Goal: Task Accomplishment & Management: Manage account settings

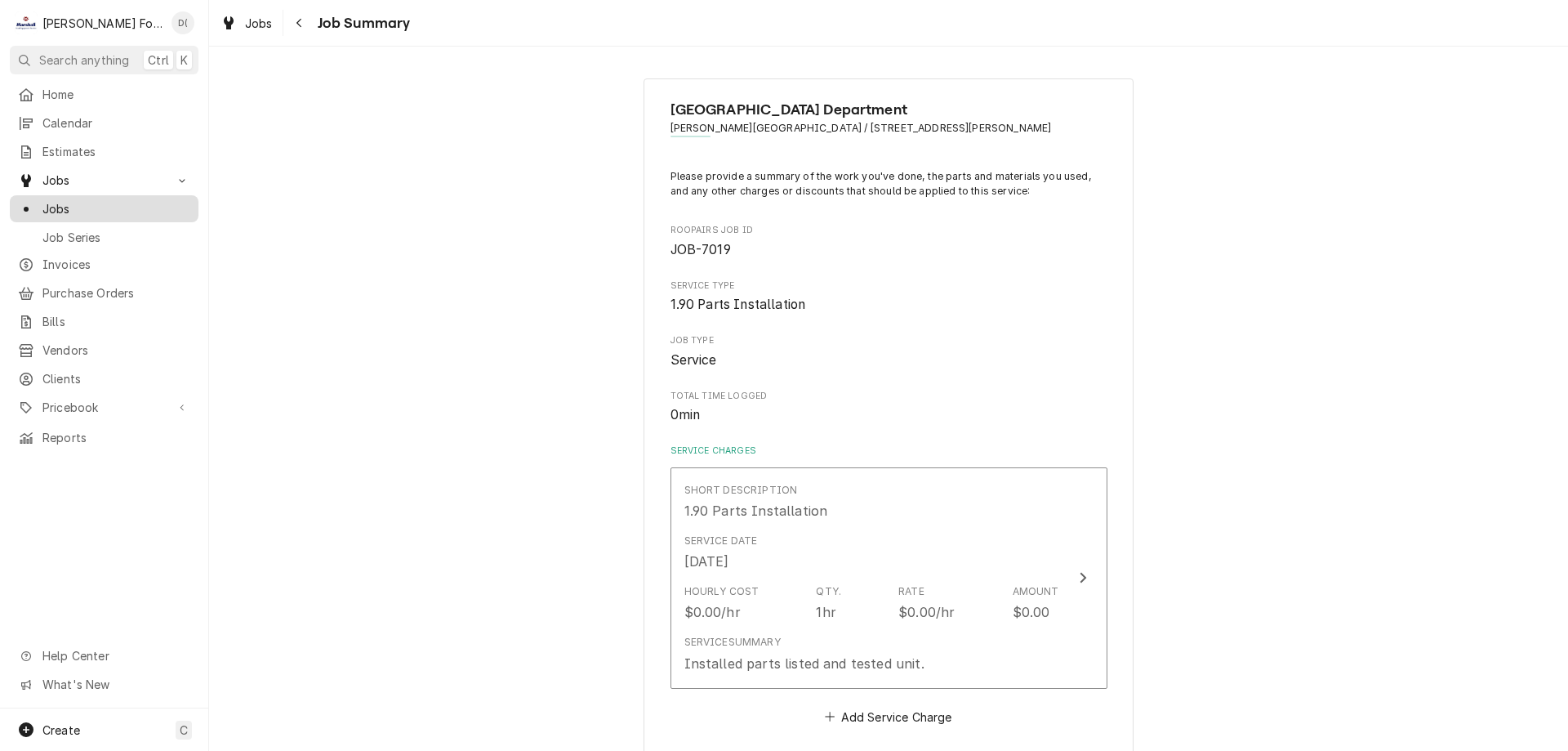
click at [125, 212] on div "Jobs" at bounding box center [105, 208] width 182 height 20
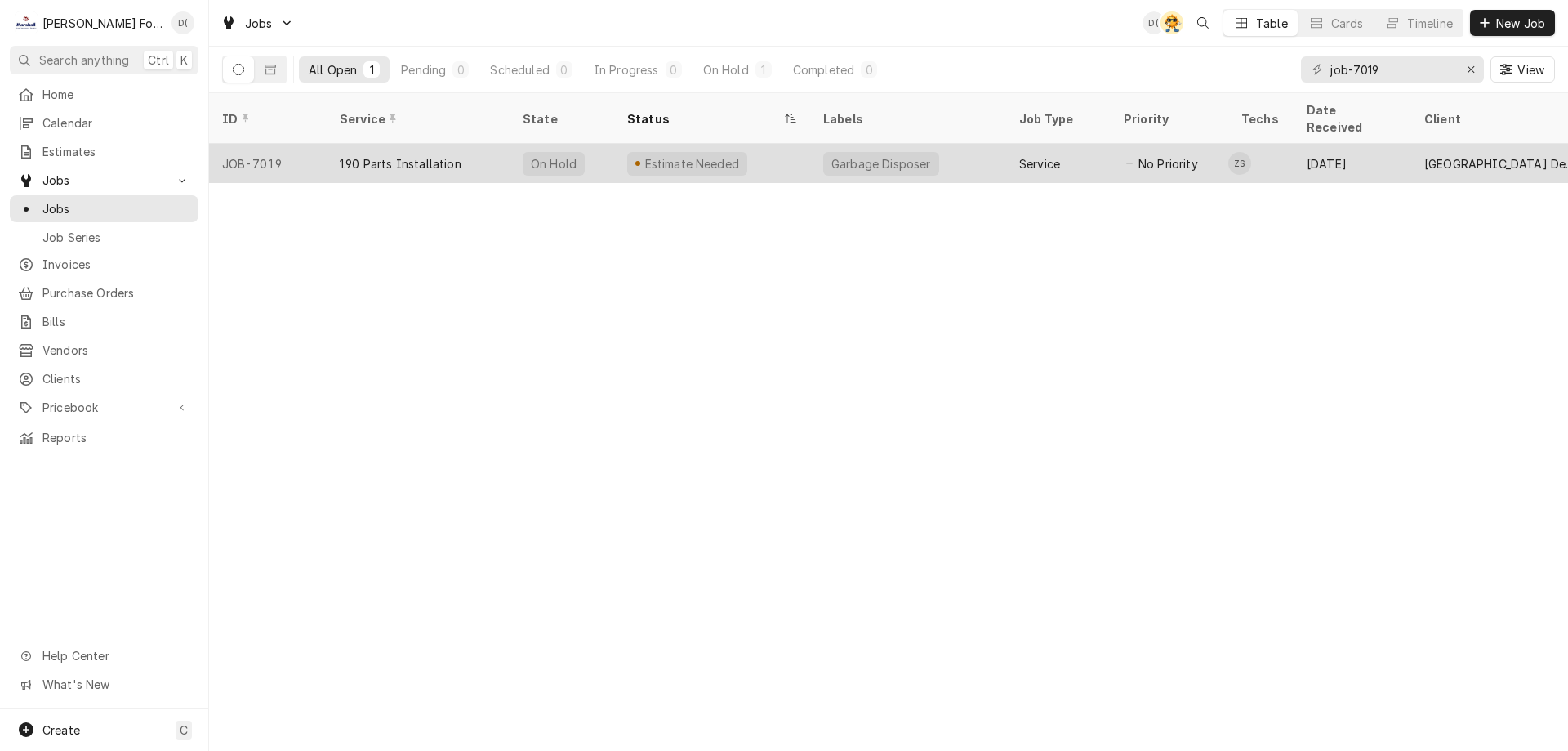
click at [722, 155] on div "Estimate Needed" at bounding box center [691, 164] width 98 height 17
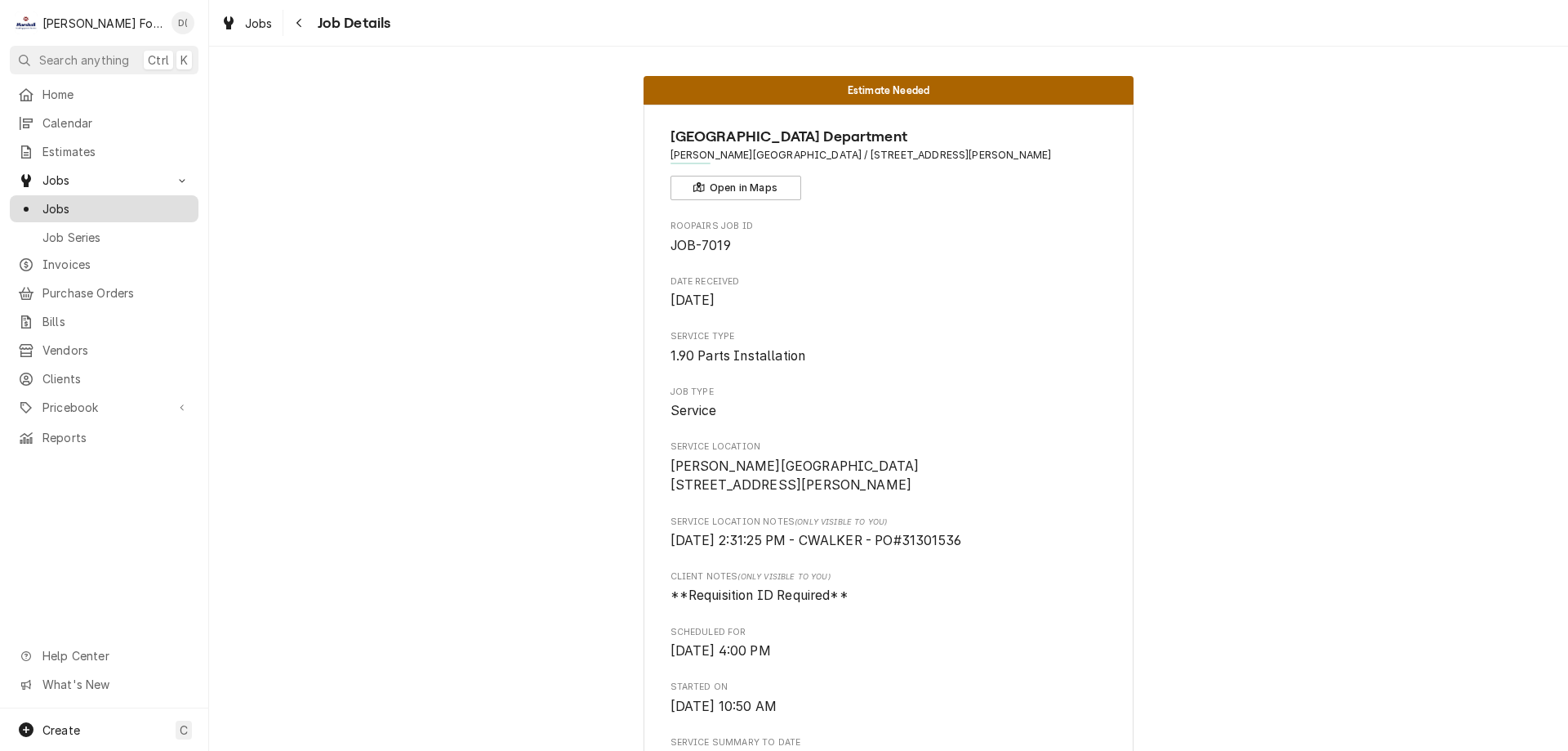
click at [67, 200] on span "Jobs" at bounding box center [116, 209] width 148 height 17
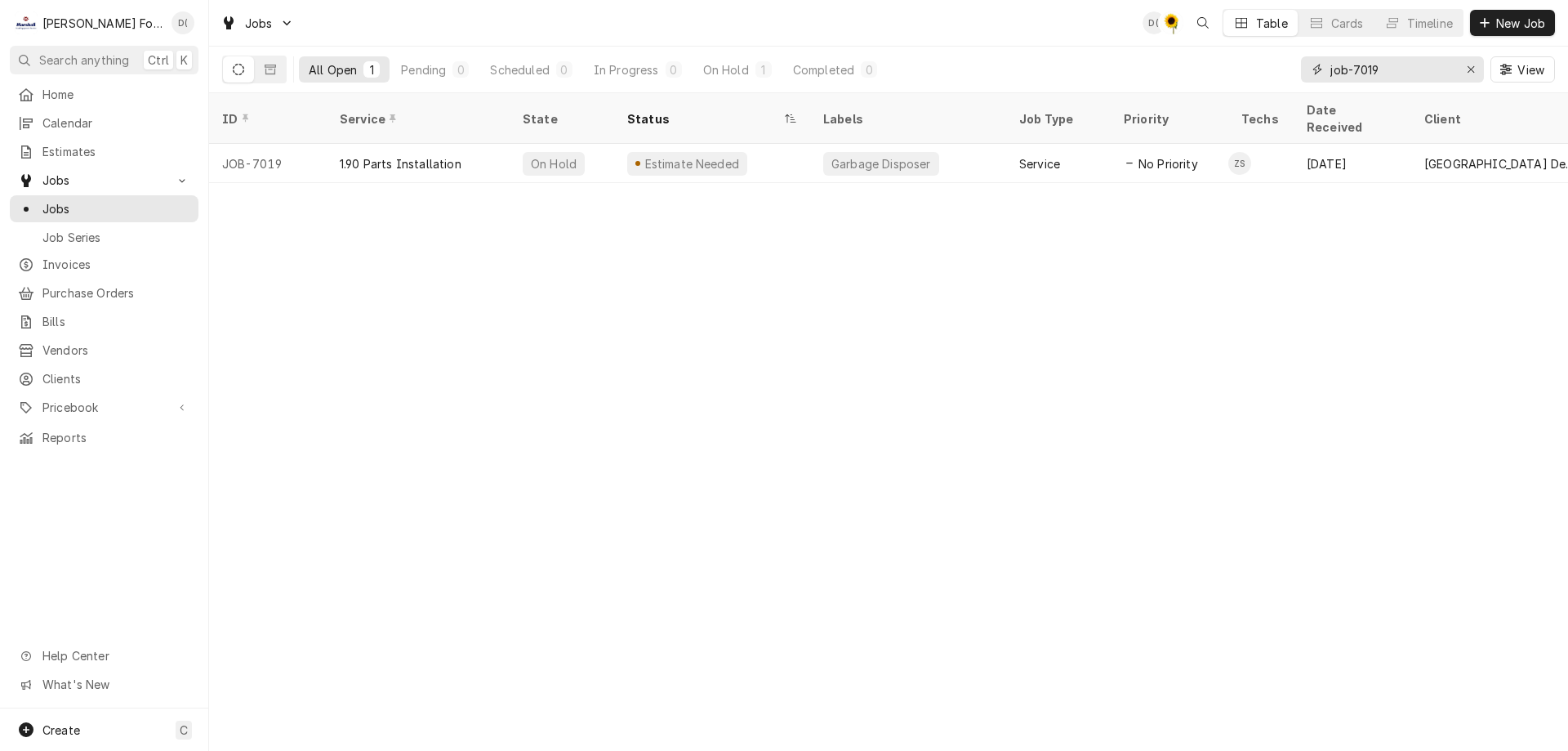
click at [1391, 70] on input "job-7019" at bounding box center [1392, 69] width 123 height 26
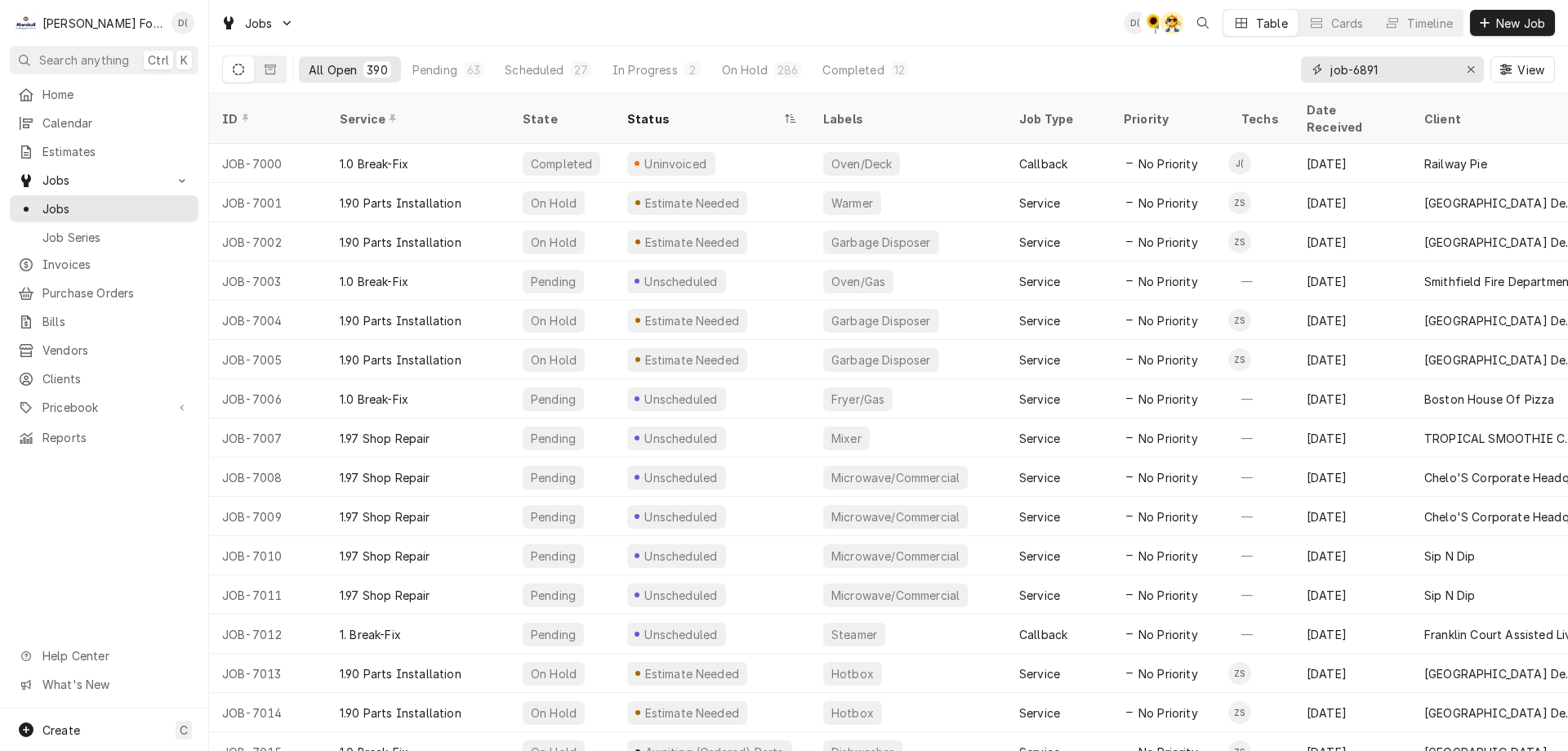
type input "job-6891"
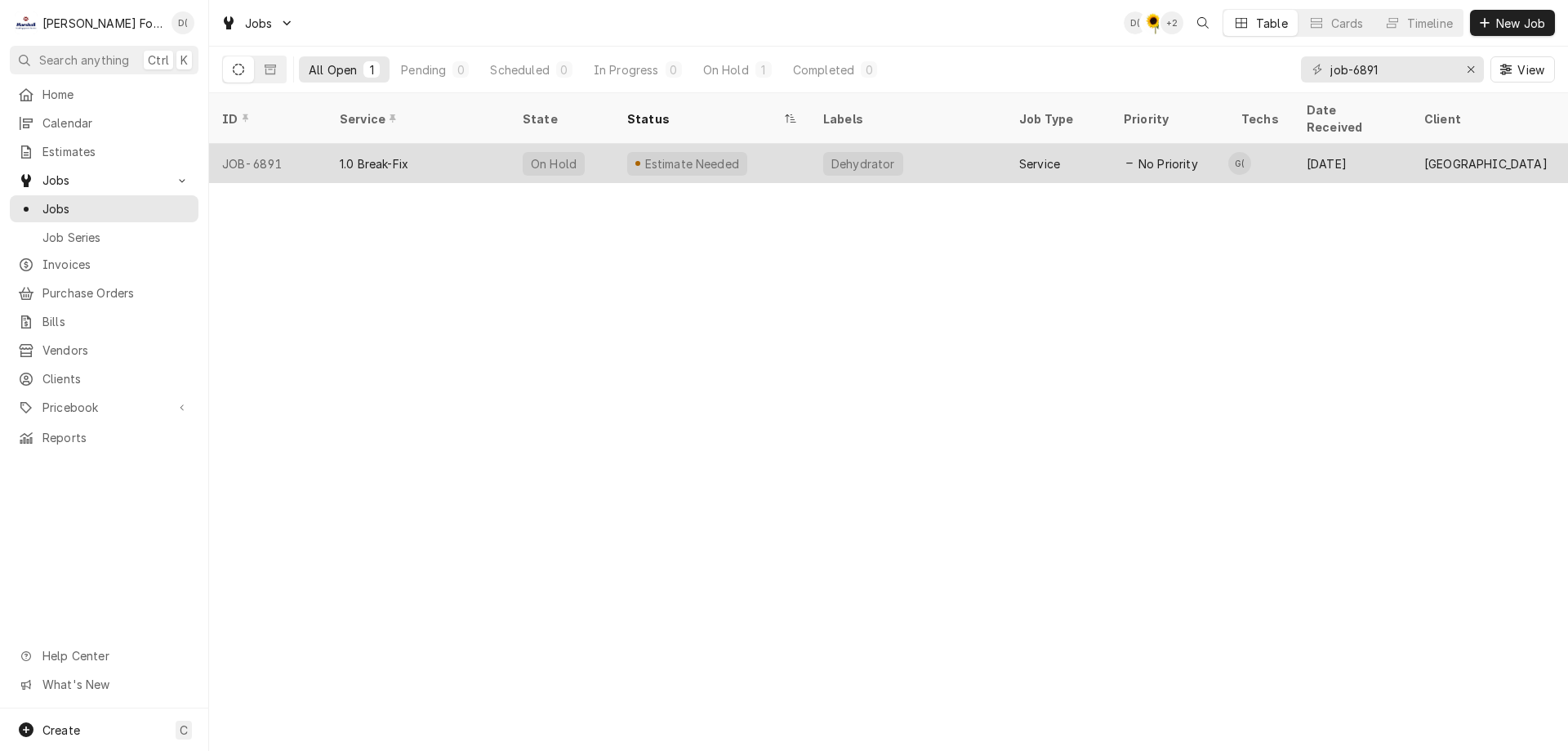
click at [736, 150] on div "Estimate Needed" at bounding box center [712, 163] width 196 height 39
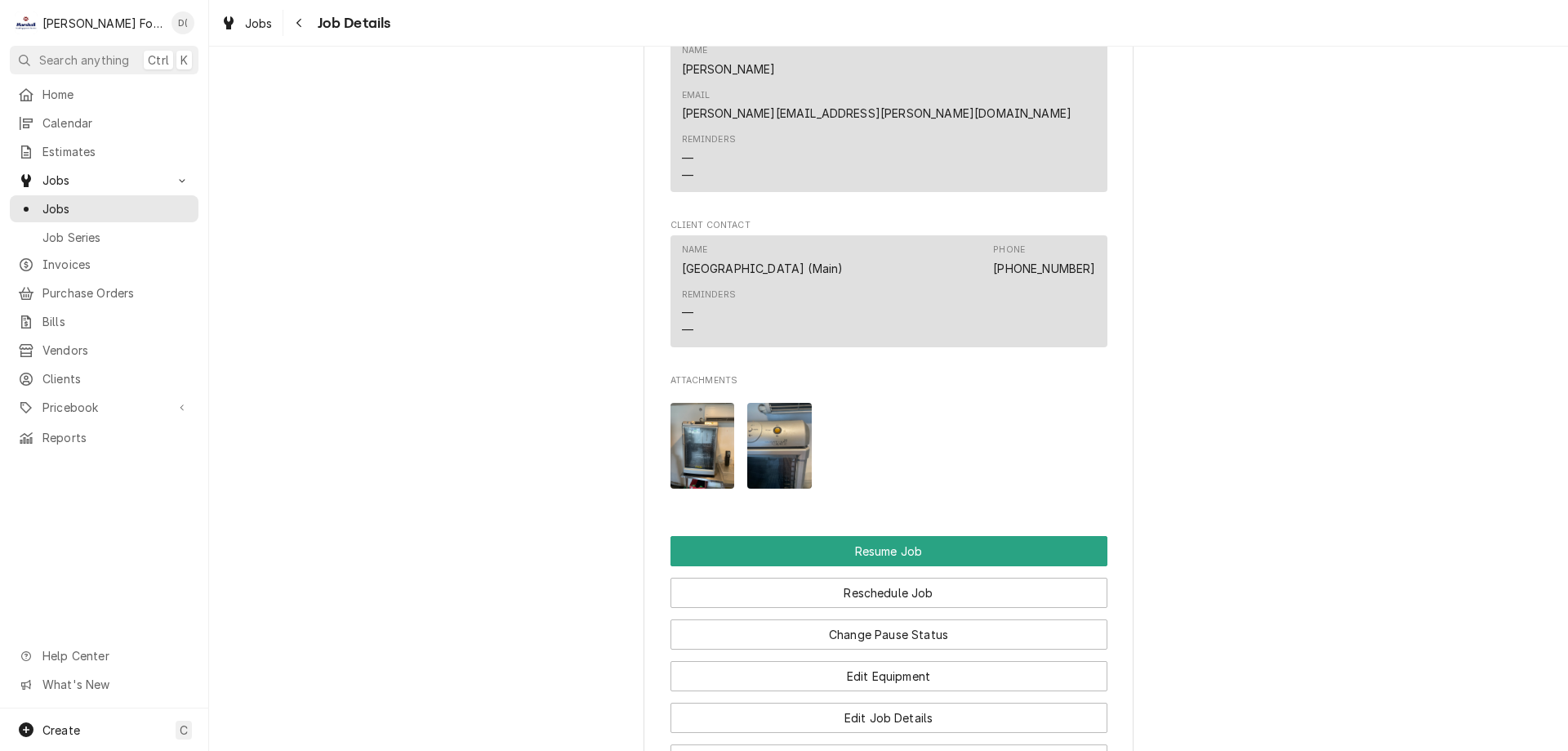
scroll to position [2205, 0]
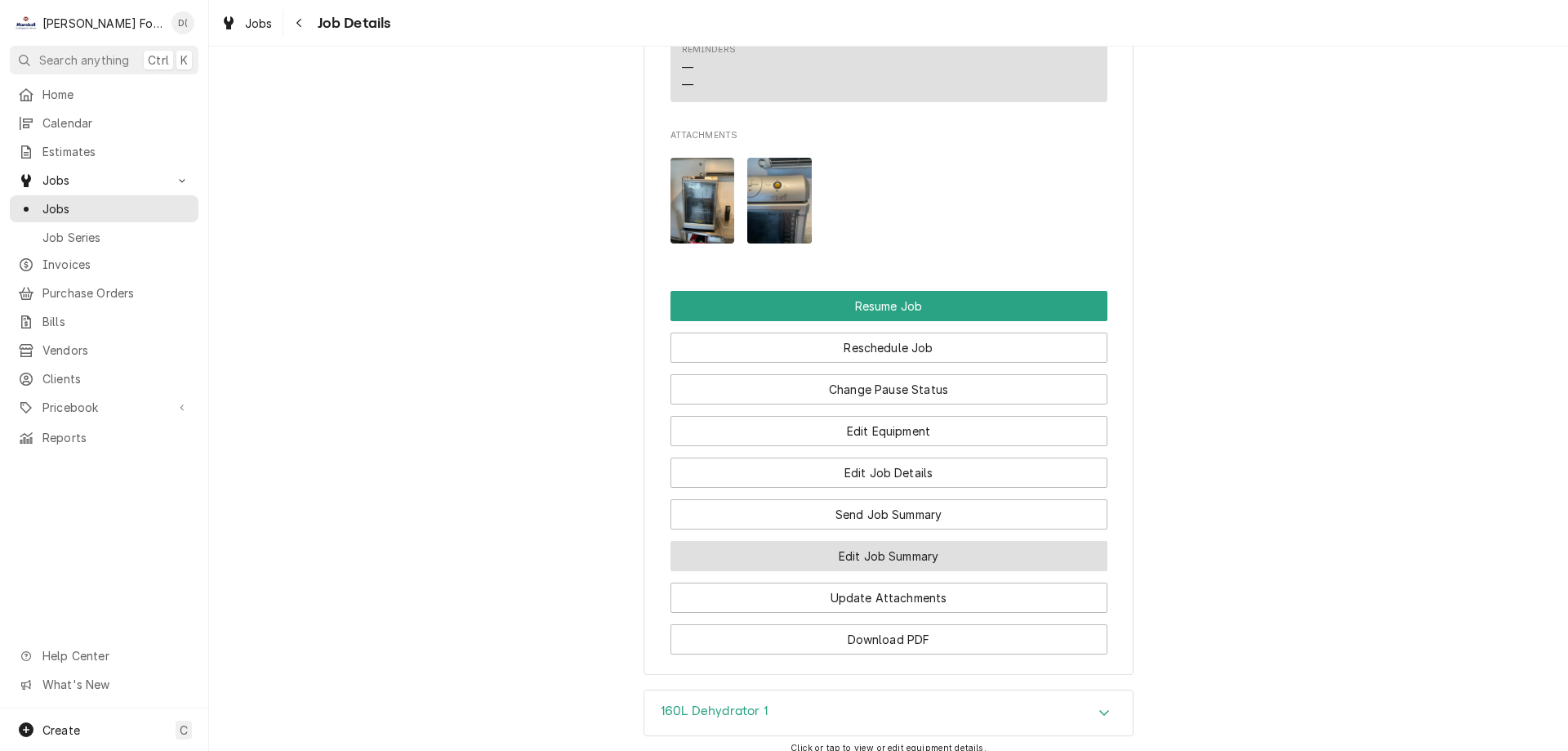
click at [891, 541] on button "Edit Job Summary" at bounding box center [889, 556] width 437 height 31
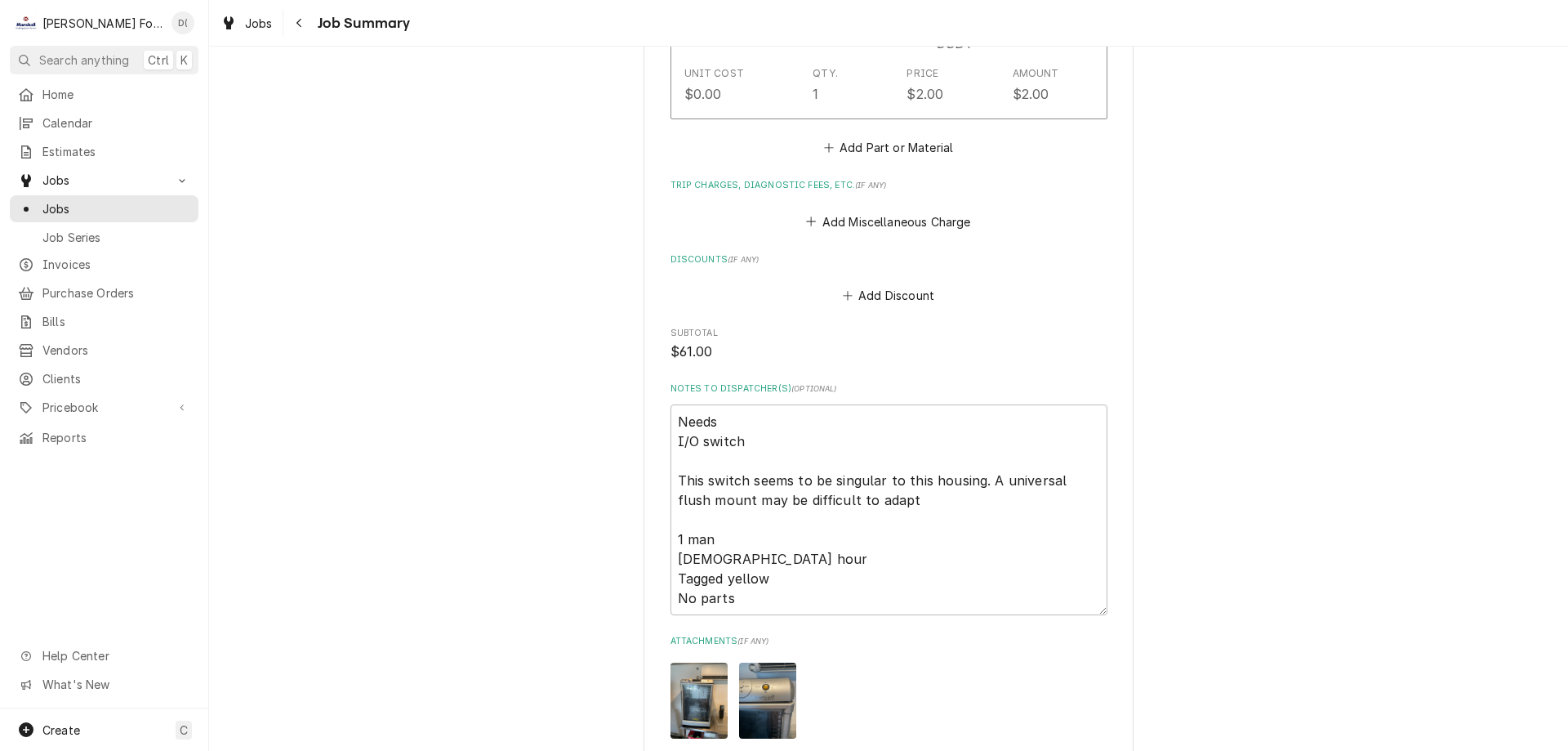
scroll to position [1633, 0]
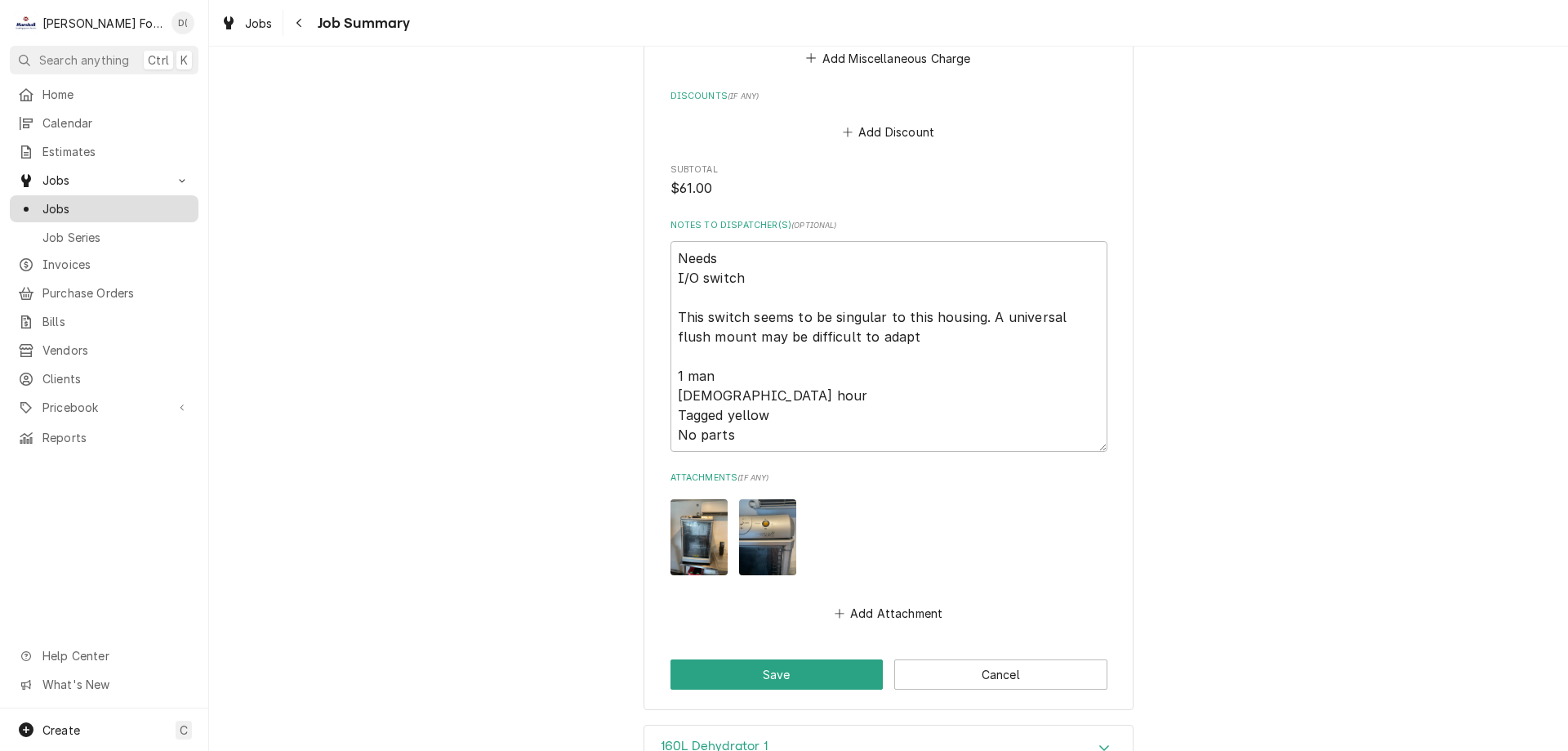
click at [155, 204] on span "Jobs" at bounding box center [116, 209] width 148 height 17
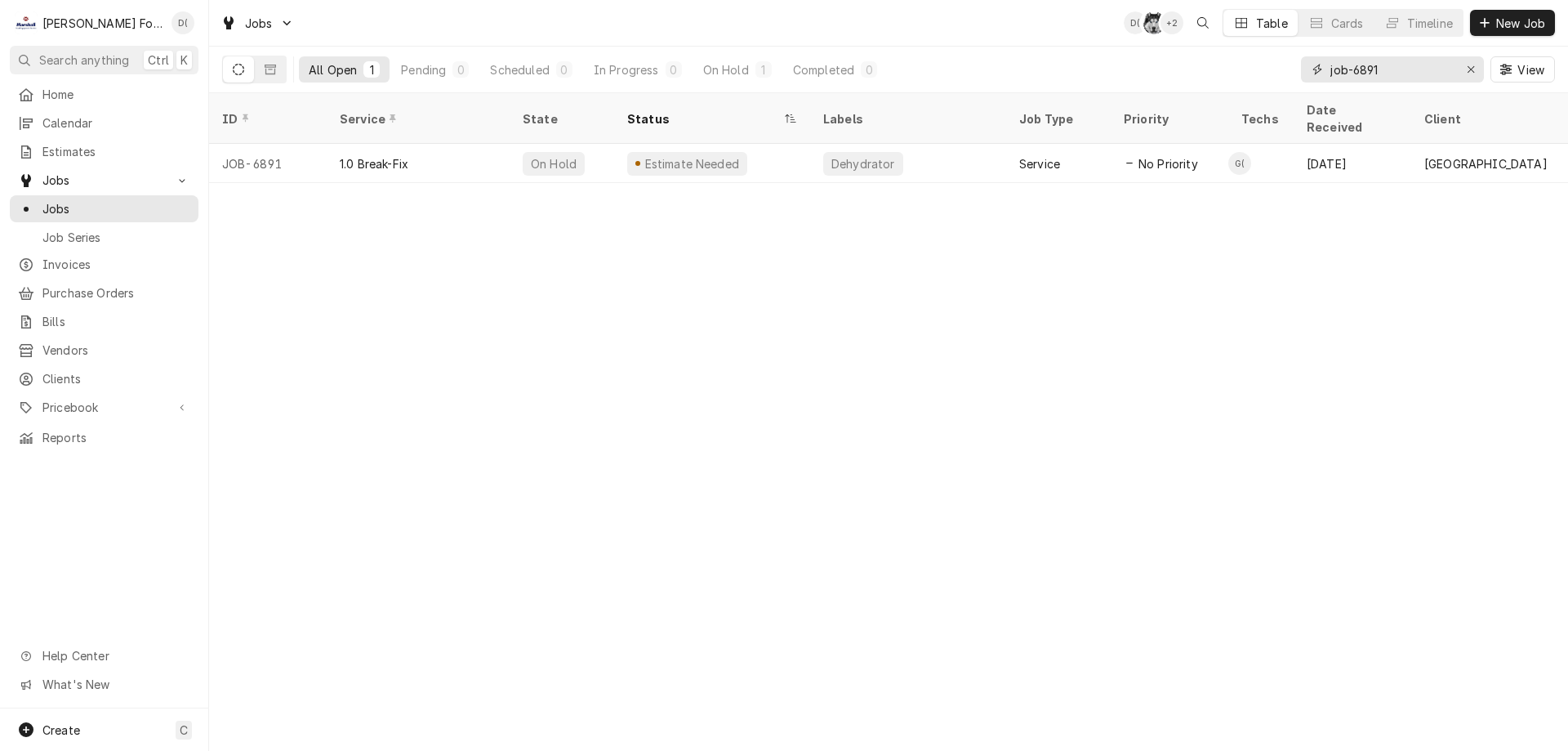
click at [1405, 68] on input "job-6891" at bounding box center [1392, 69] width 123 height 26
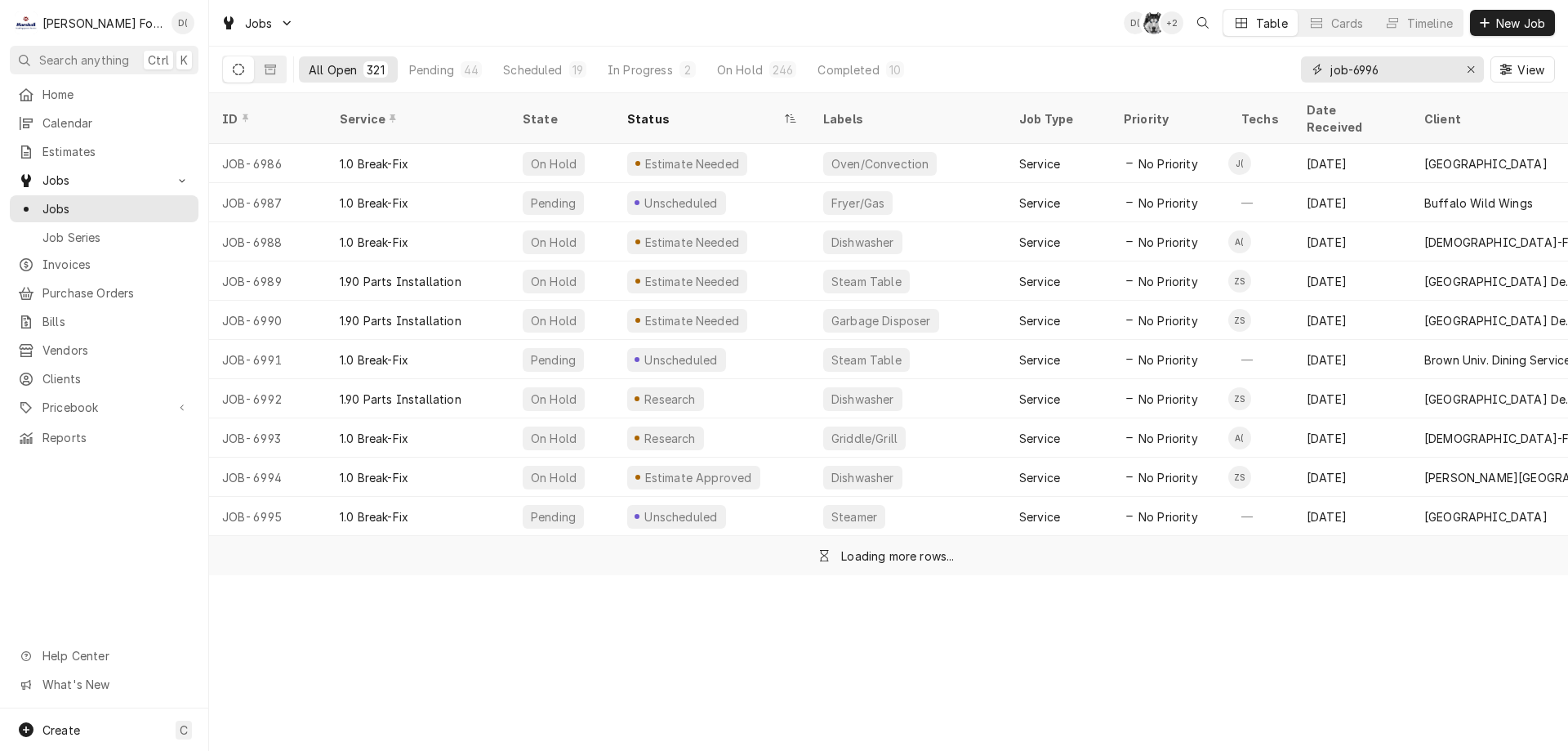
type input "job-6996"
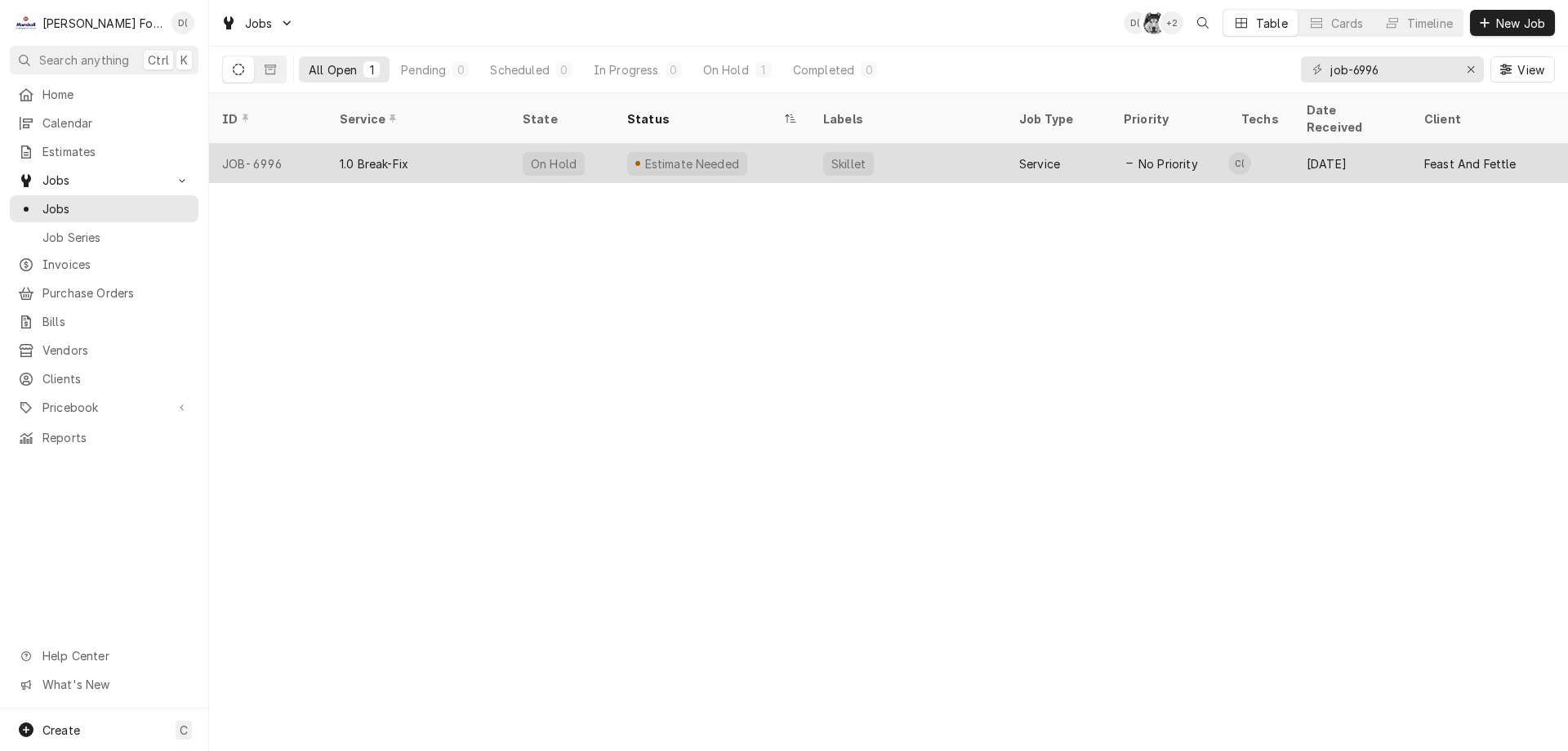
click at [796, 146] on div "Estimate Needed" at bounding box center [712, 163] width 196 height 39
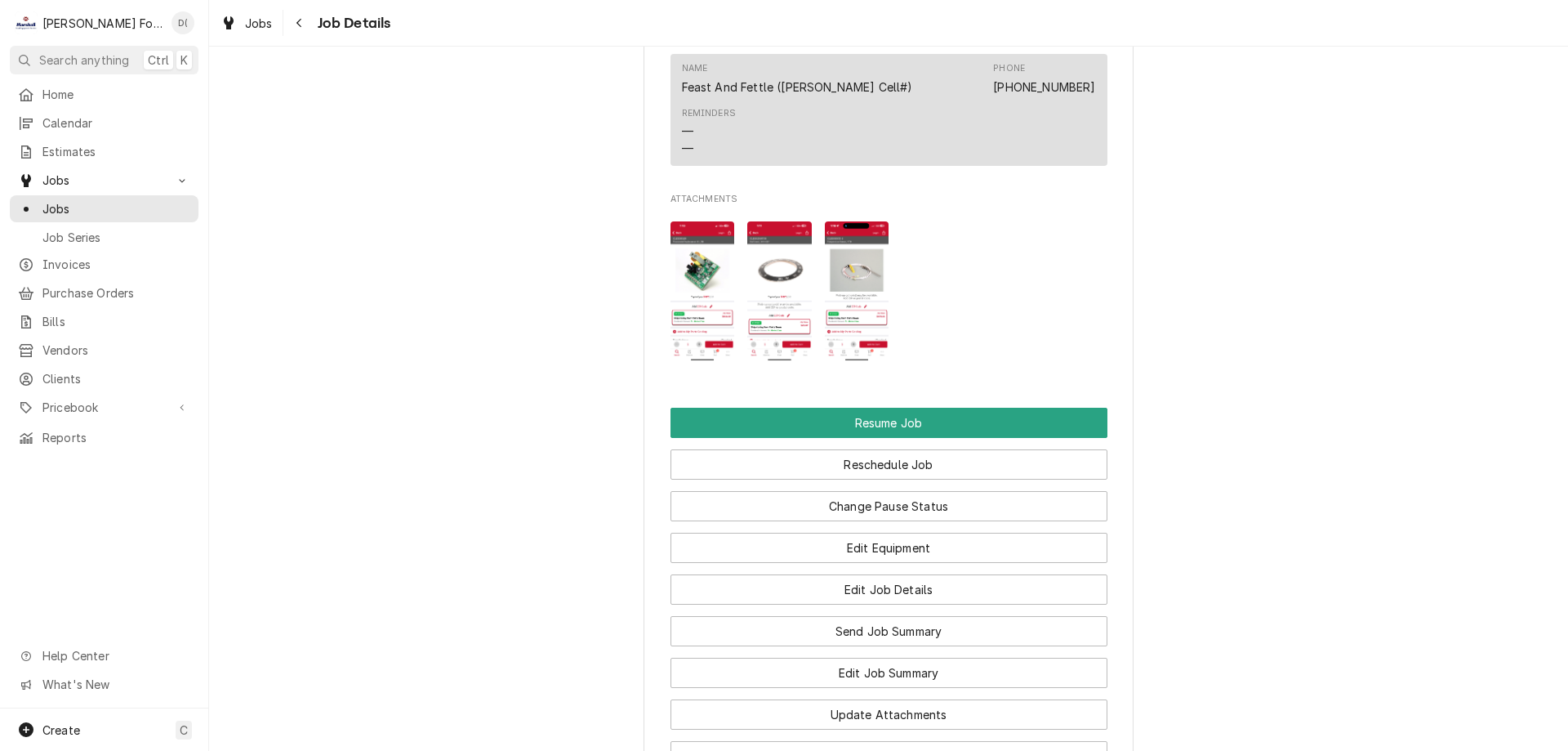
scroll to position [2205, 0]
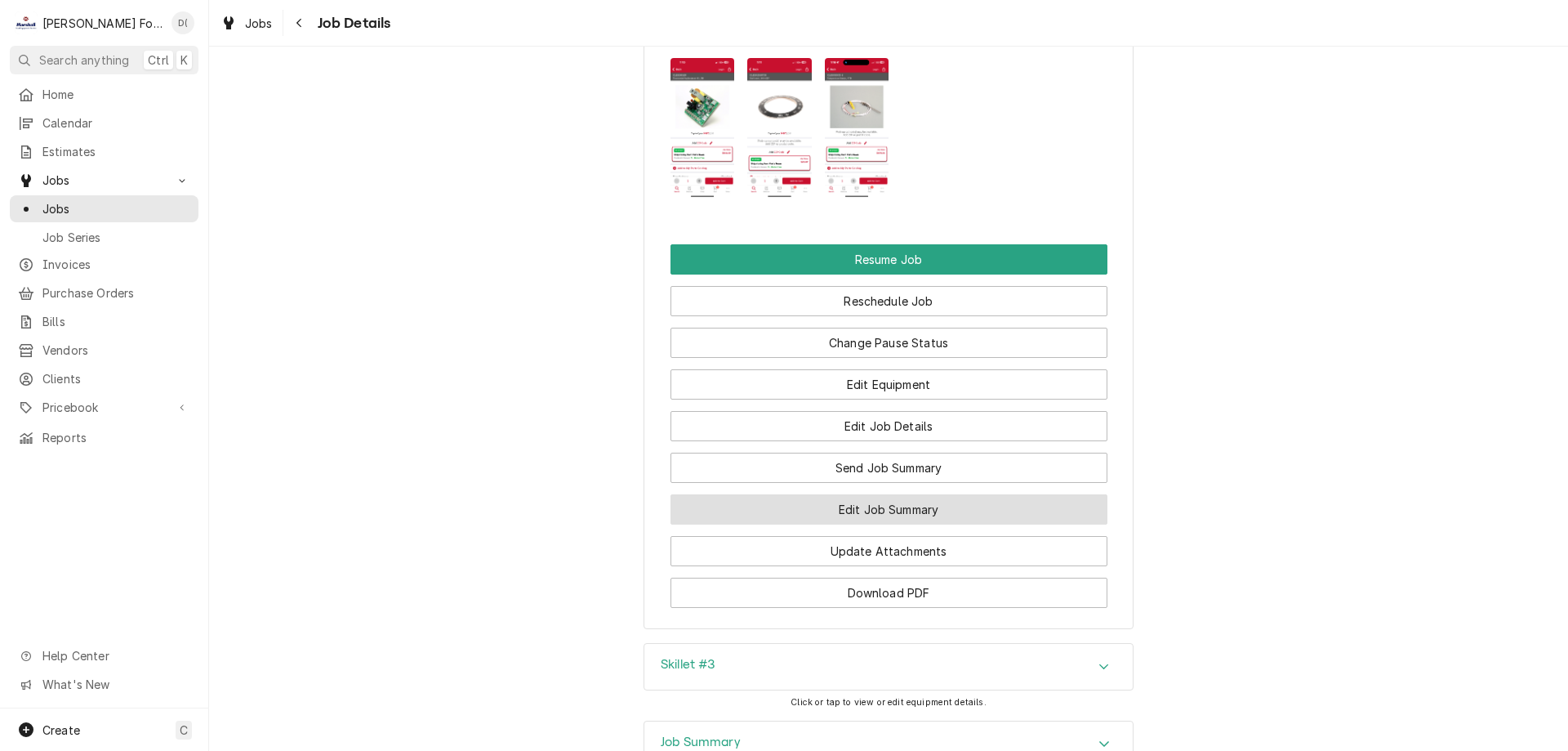
click at [856, 494] on button "Edit Job Summary" at bounding box center [889, 509] width 437 height 31
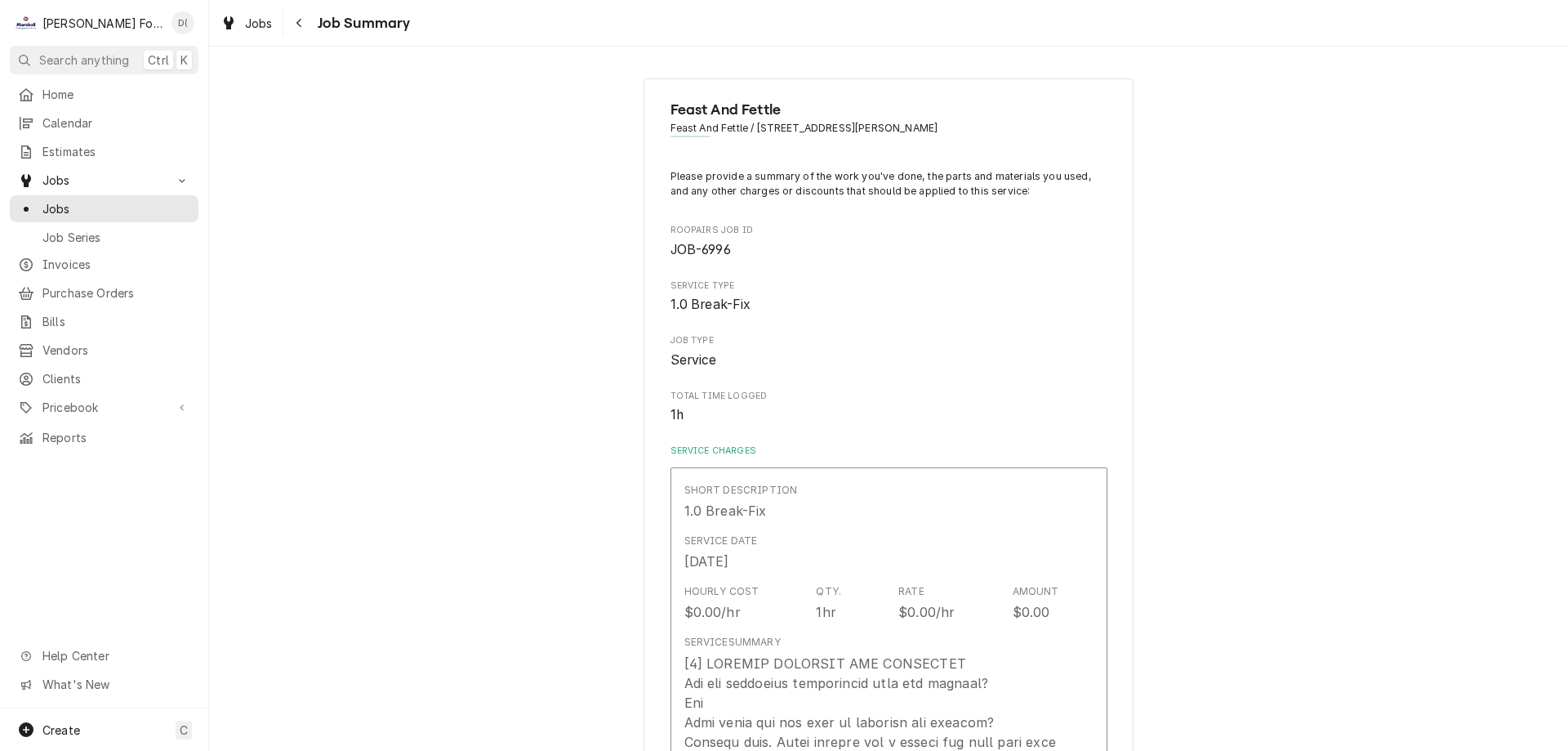
type textarea "x"
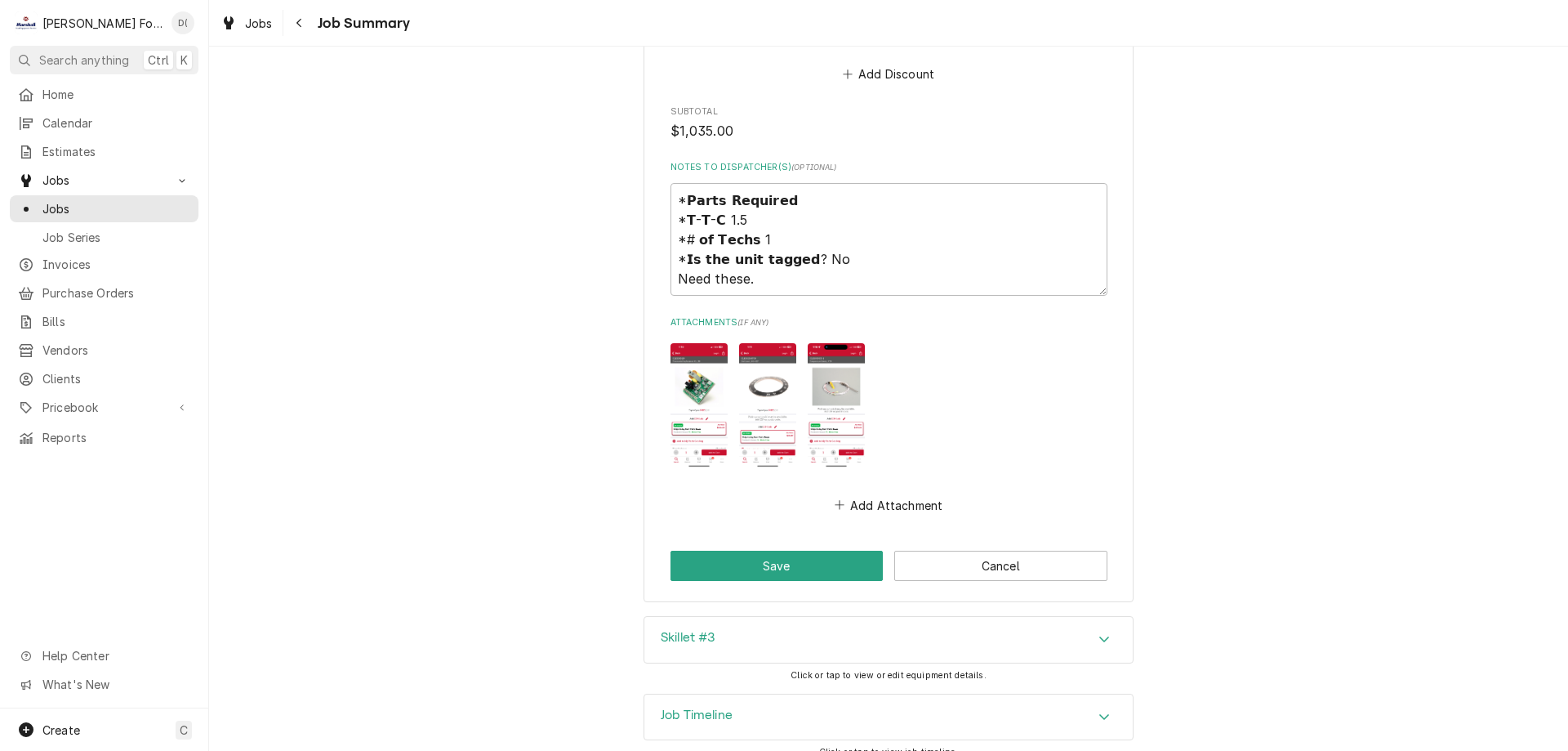
scroll to position [1885, 0]
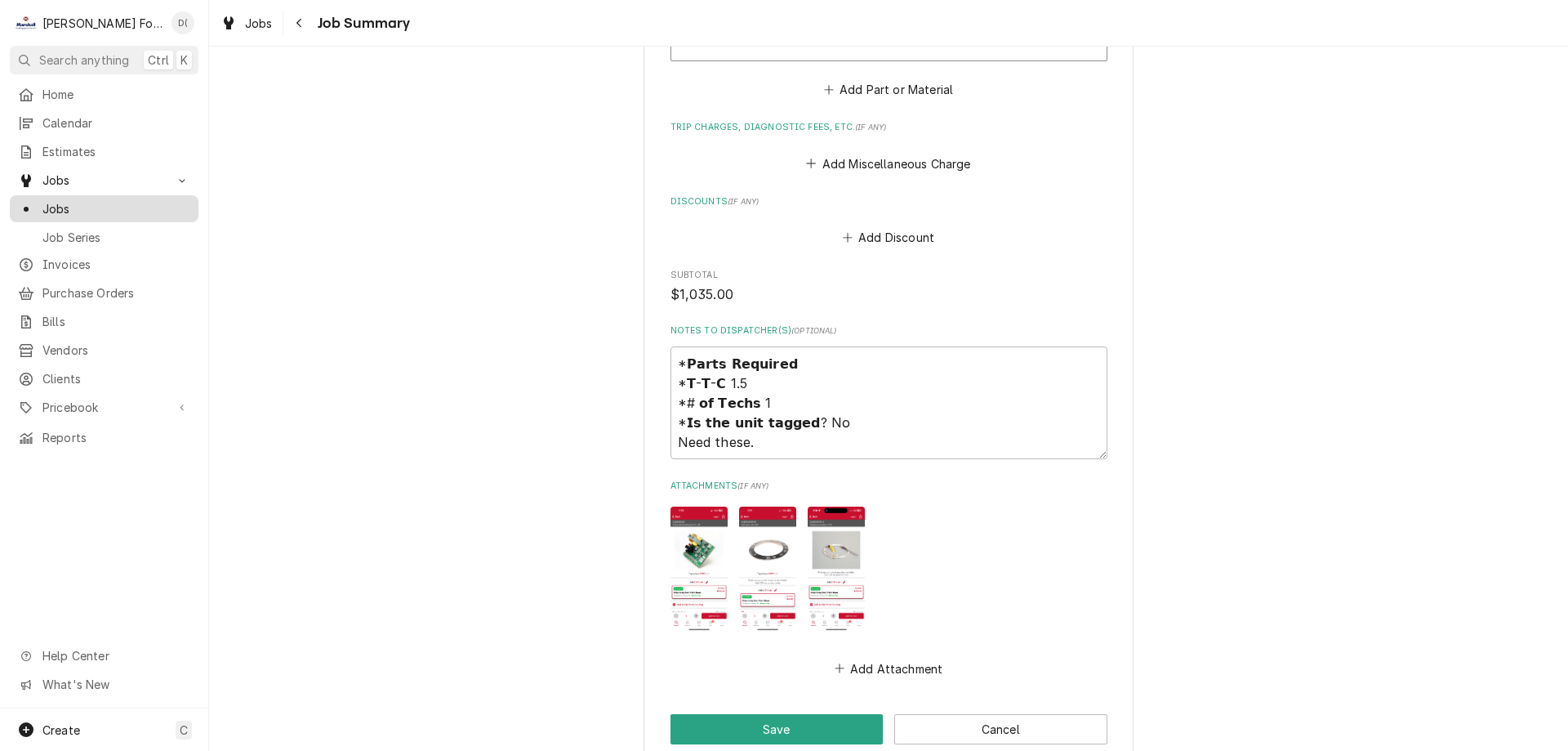
click at [86, 200] on span "Jobs" at bounding box center [116, 209] width 148 height 17
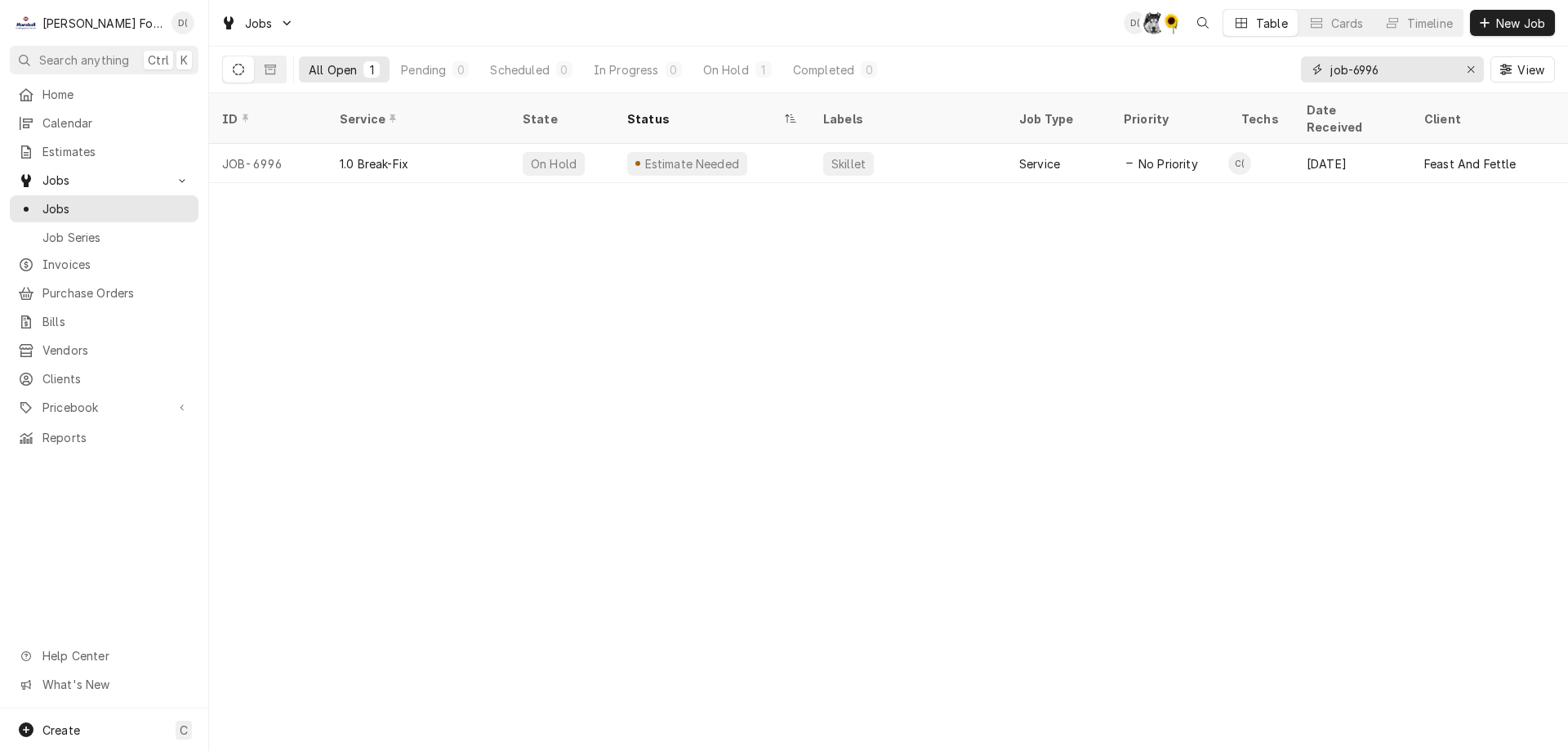
click at [1390, 69] on input "job-6996" at bounding box center [1392, 69] width 123 height 26
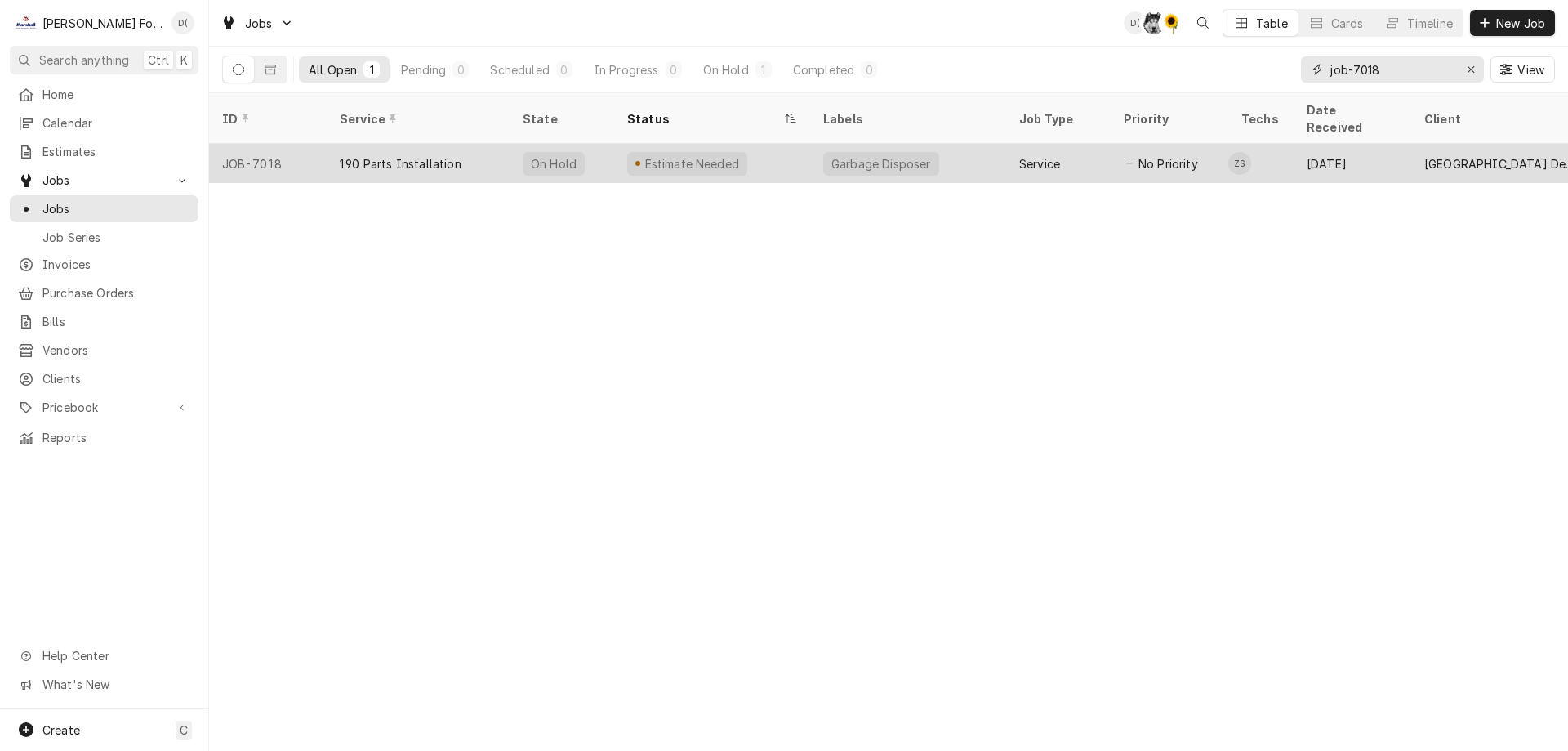
type input "job-7018"
click at [762, 146] on div "Estimate Needed" at bounding box center [712, 163] width 196 height 39
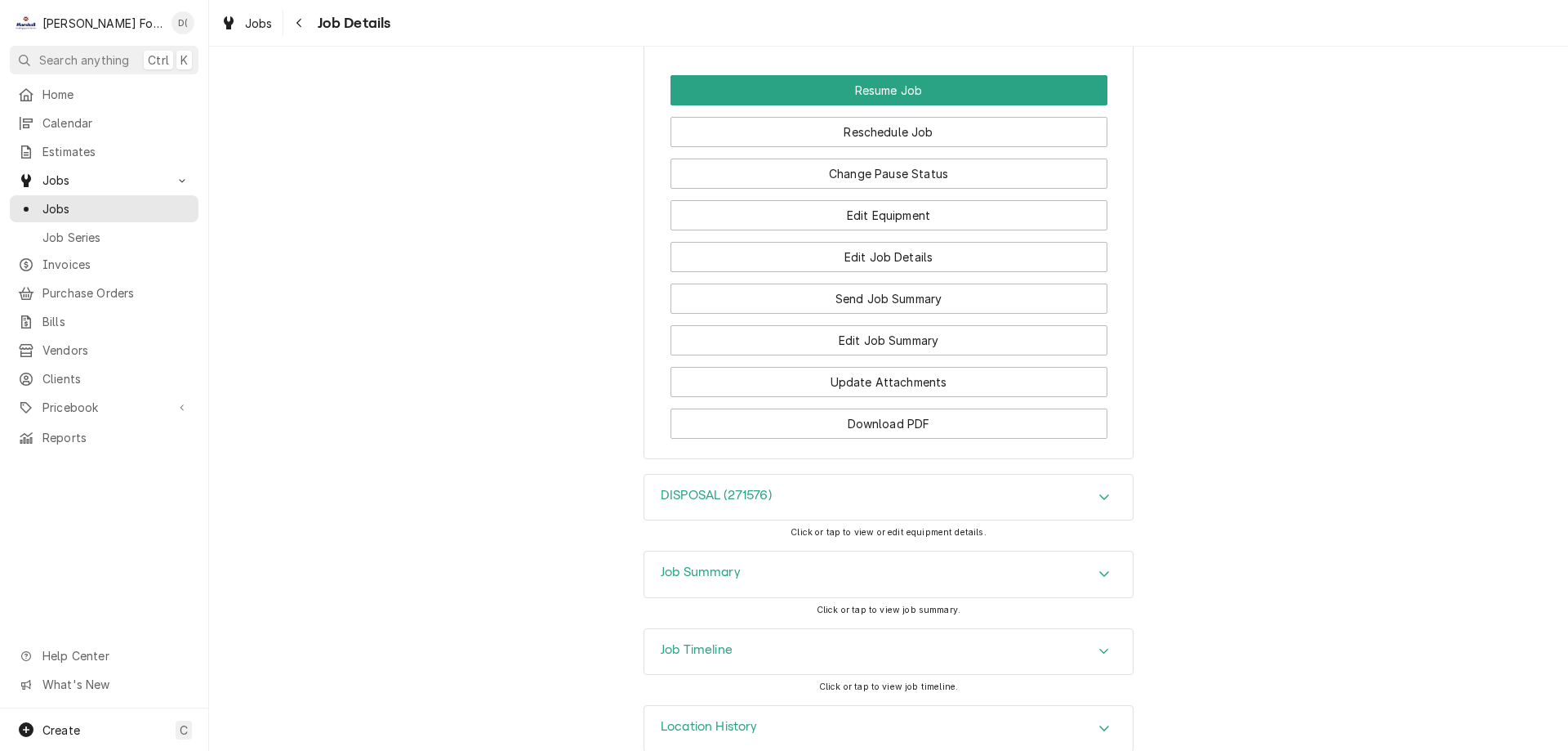
scroll to position [1721, 0]
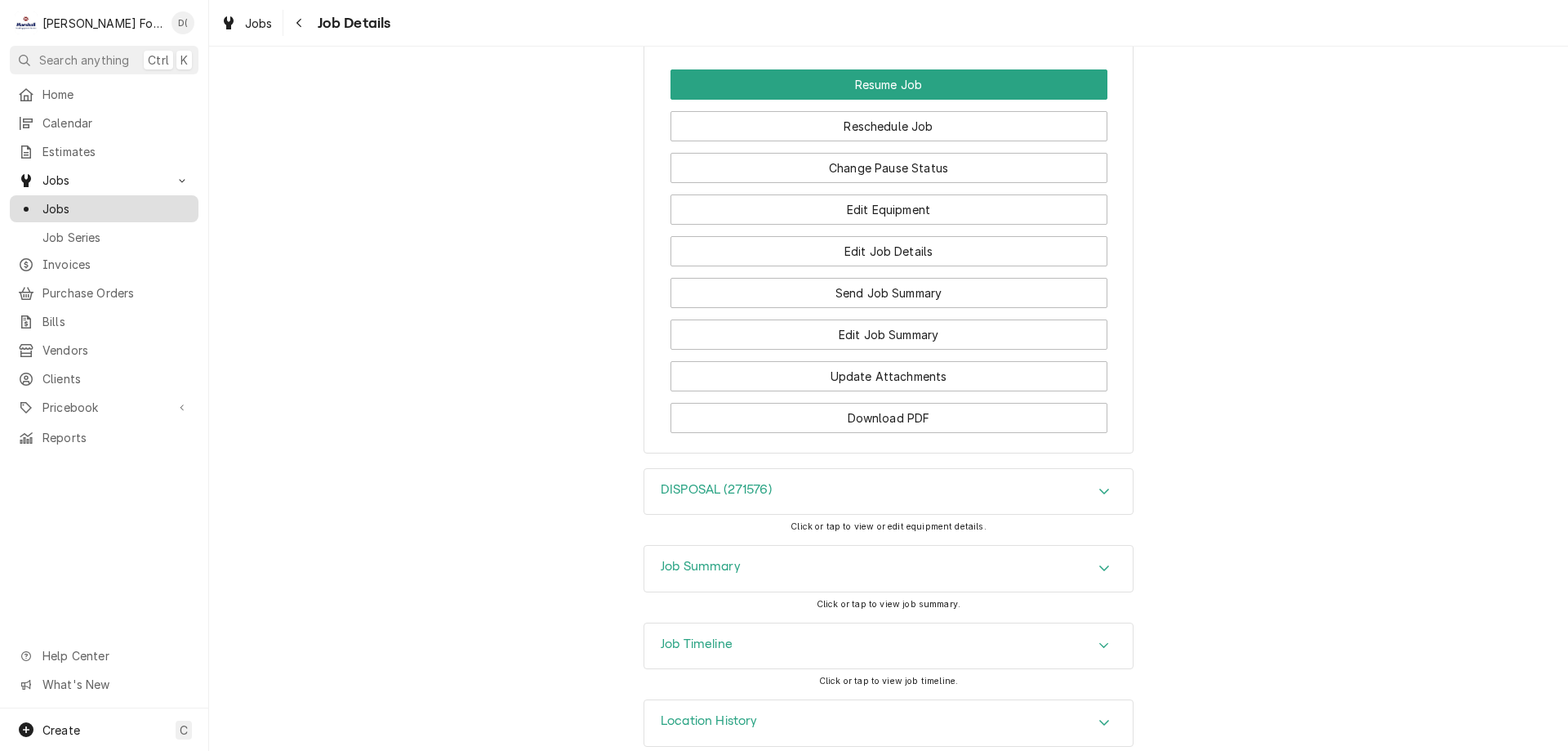
click at [82, 200] on span "Jobs" at bounding box center [116, 209] width 148 height 17
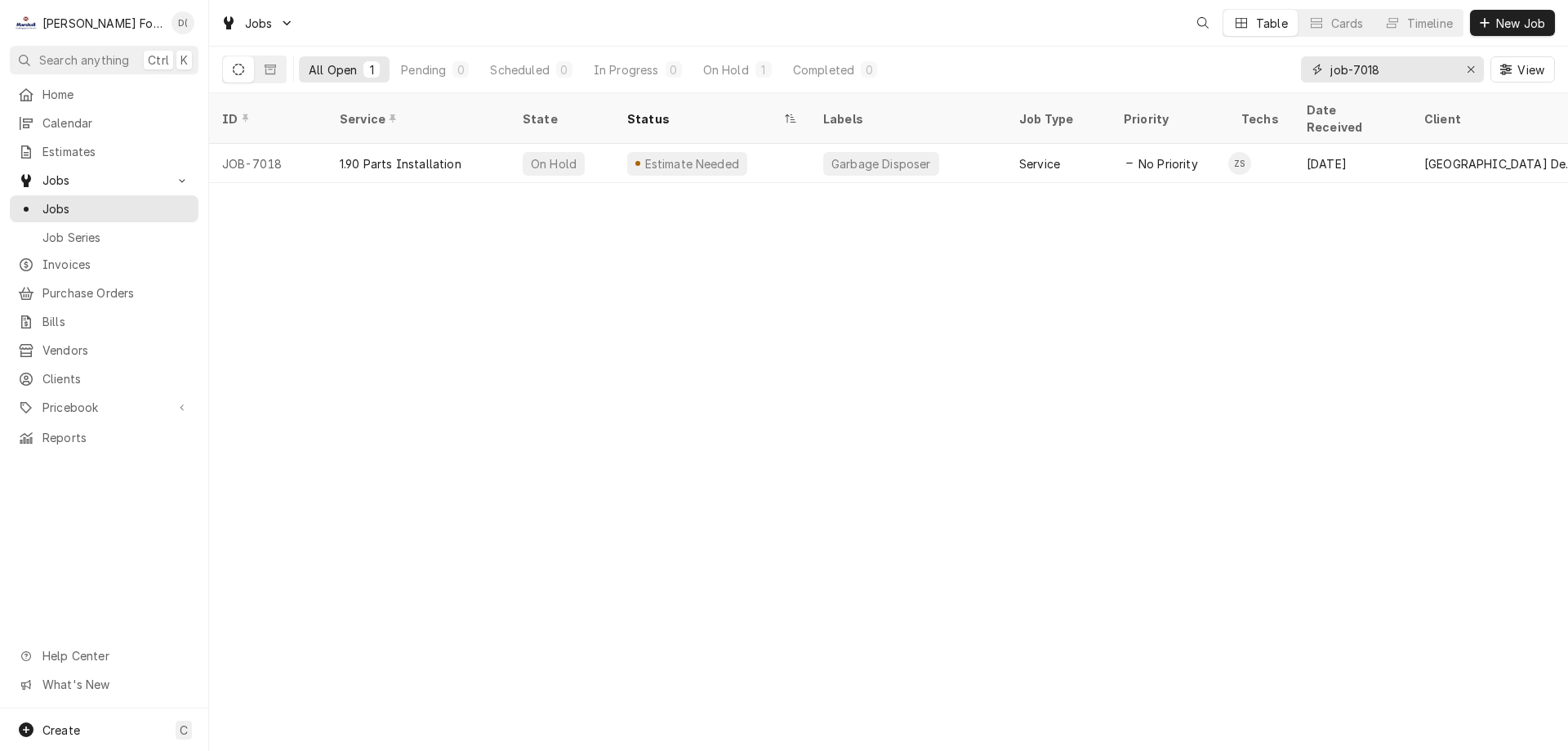
click at [1399, 71] on input "job-7018" at bounding box center [1392, 69] width 123 height 26
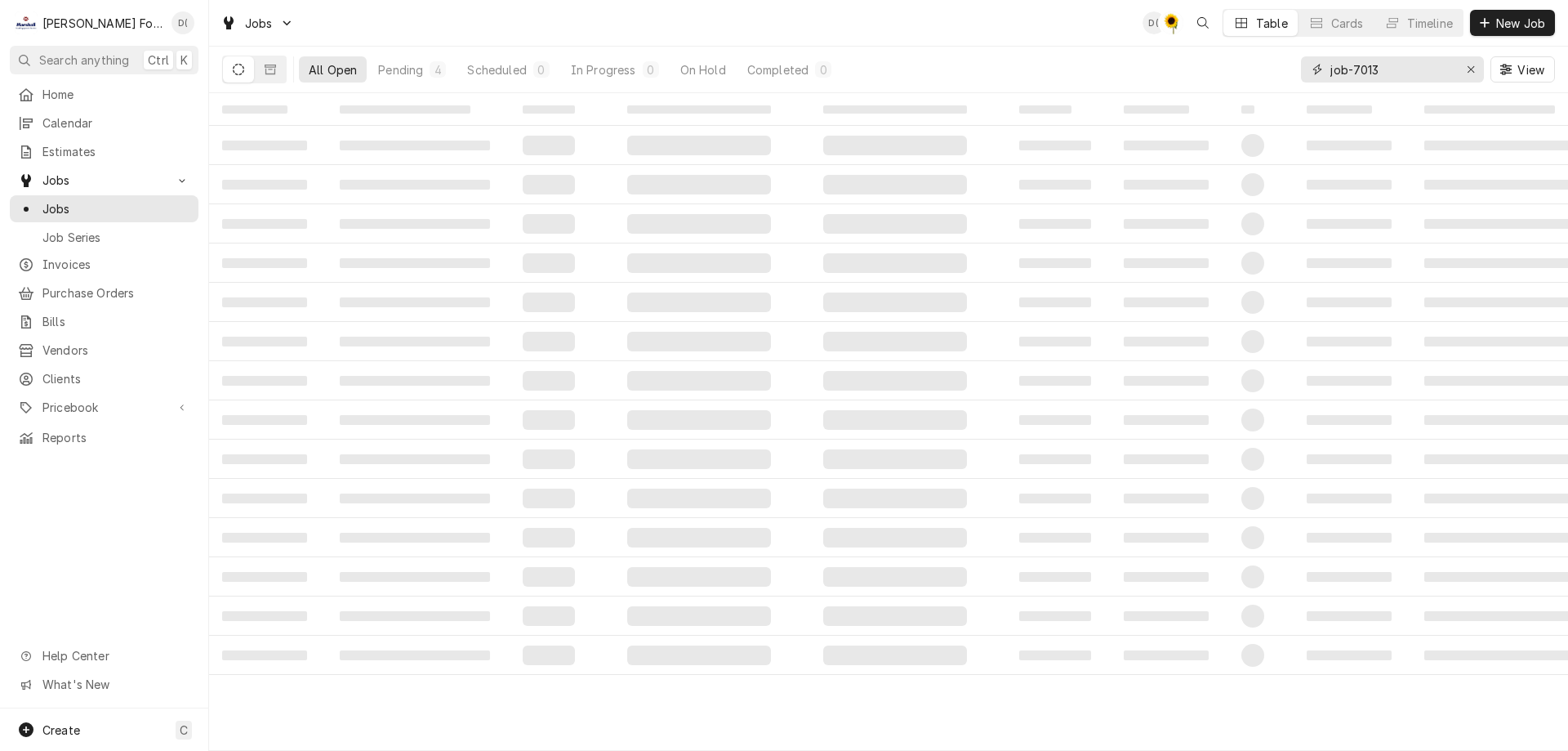
type input "job-7013"
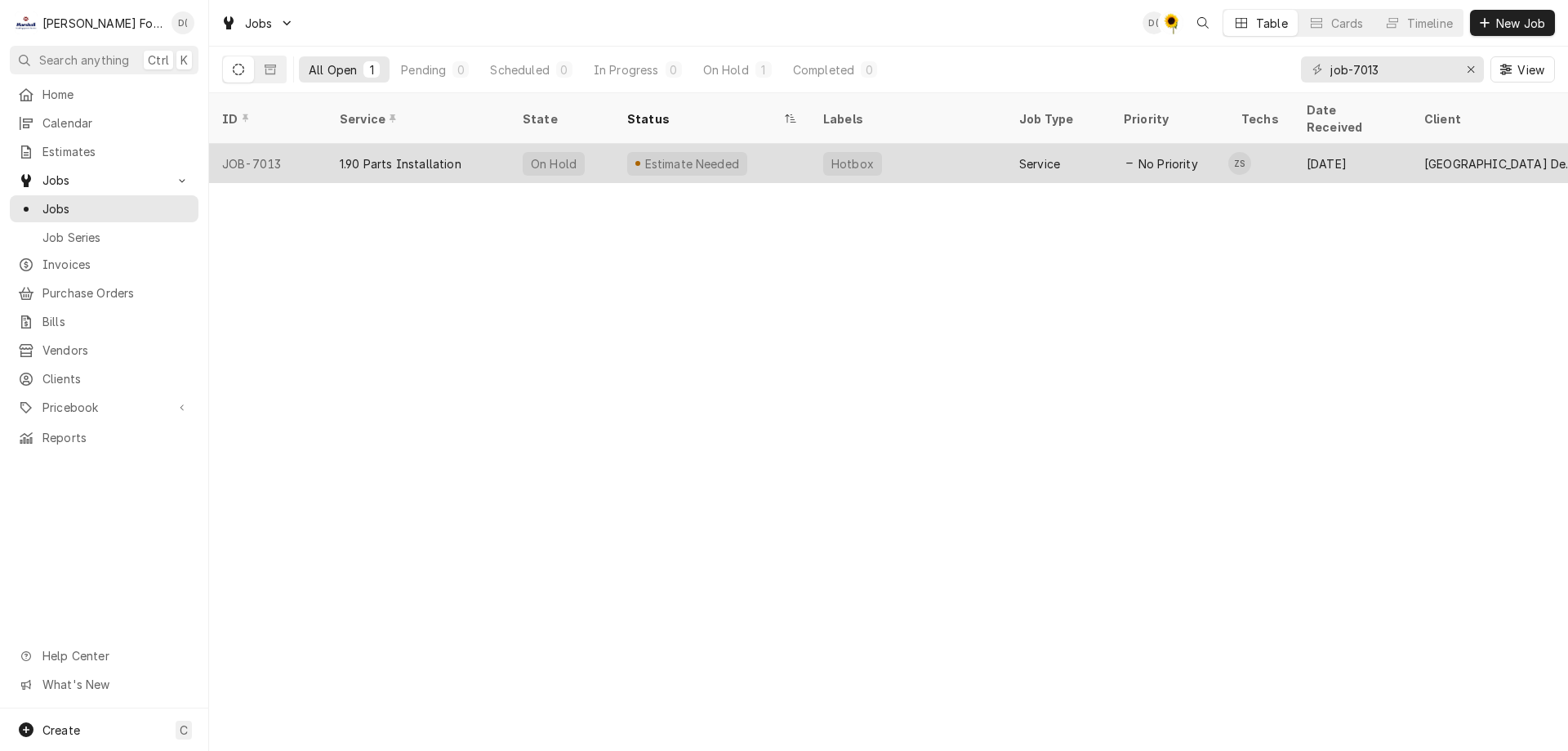
click at [773, 146] on div "Estimate Needed" at bounding box center [712, 163] width 196 height 39
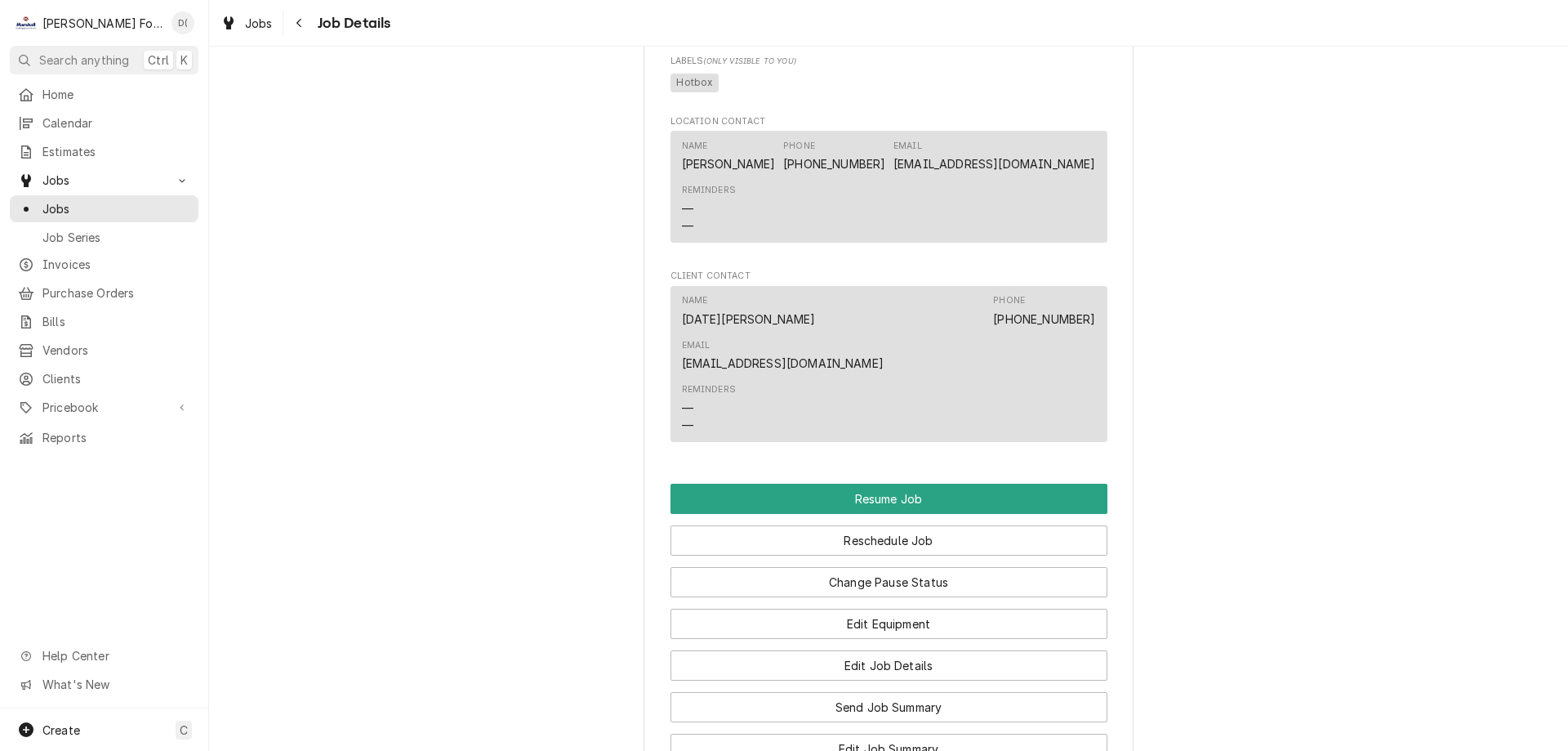
scroll to position [1552, 0]
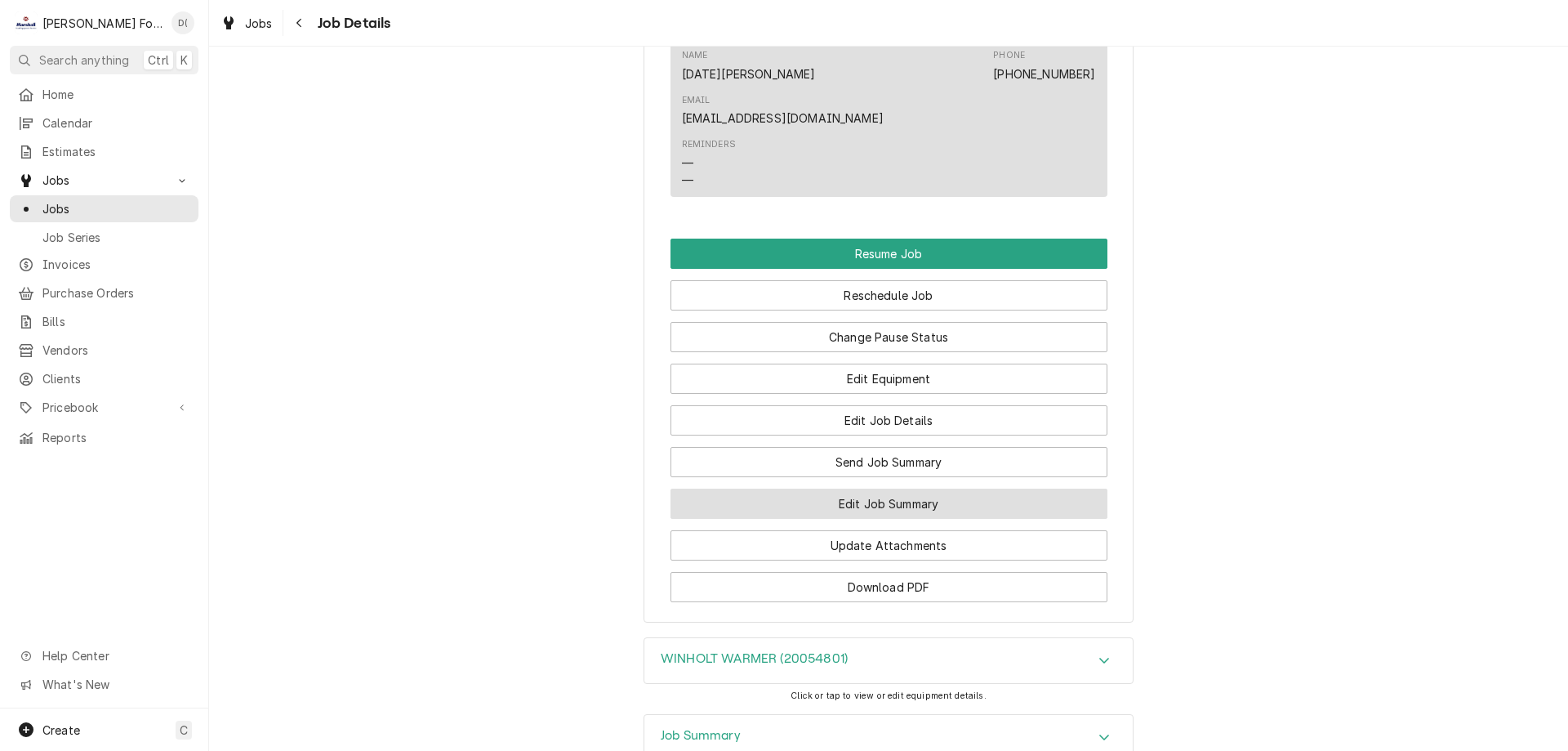
click at [837, 488] on button "Edit Job Summary" at bounding box center [889, 504] width 437 height 31
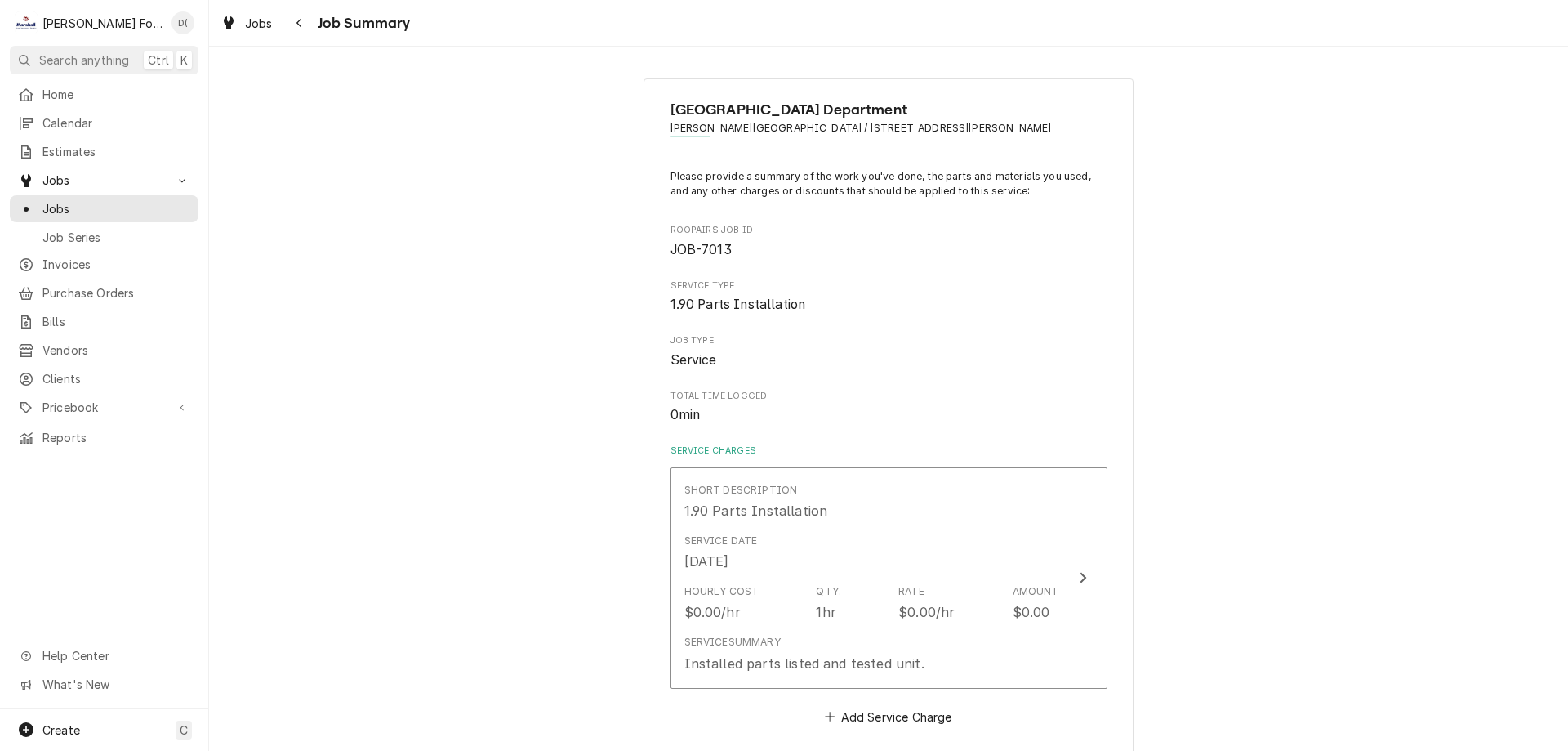
type textarea "x"
click at [117, 205] on span "Jobs" at bounding box center [116, 209] width 148 height 17
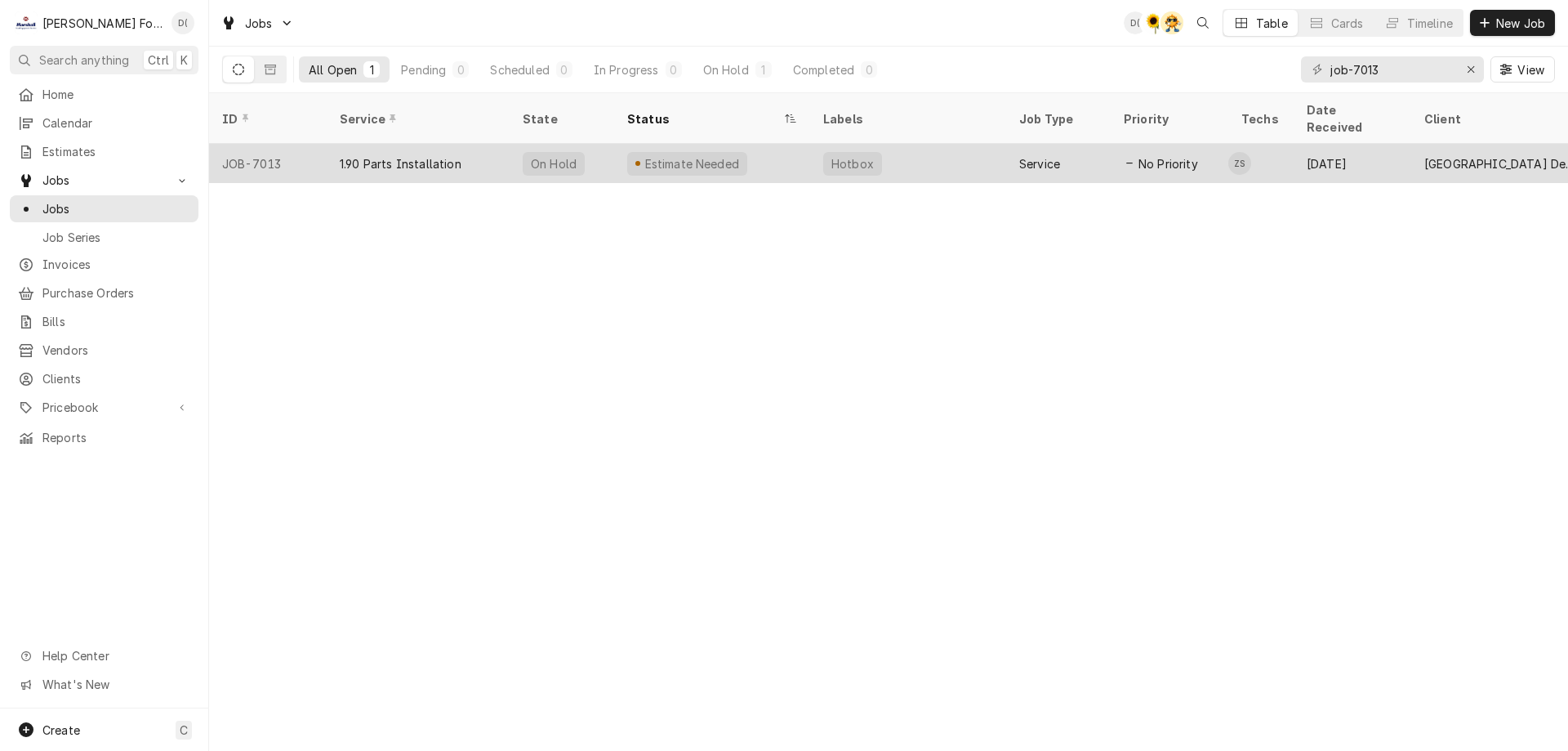
click at [896, 144] on div "Hotbox" at bounding box center [908, 163] width 196 height 39
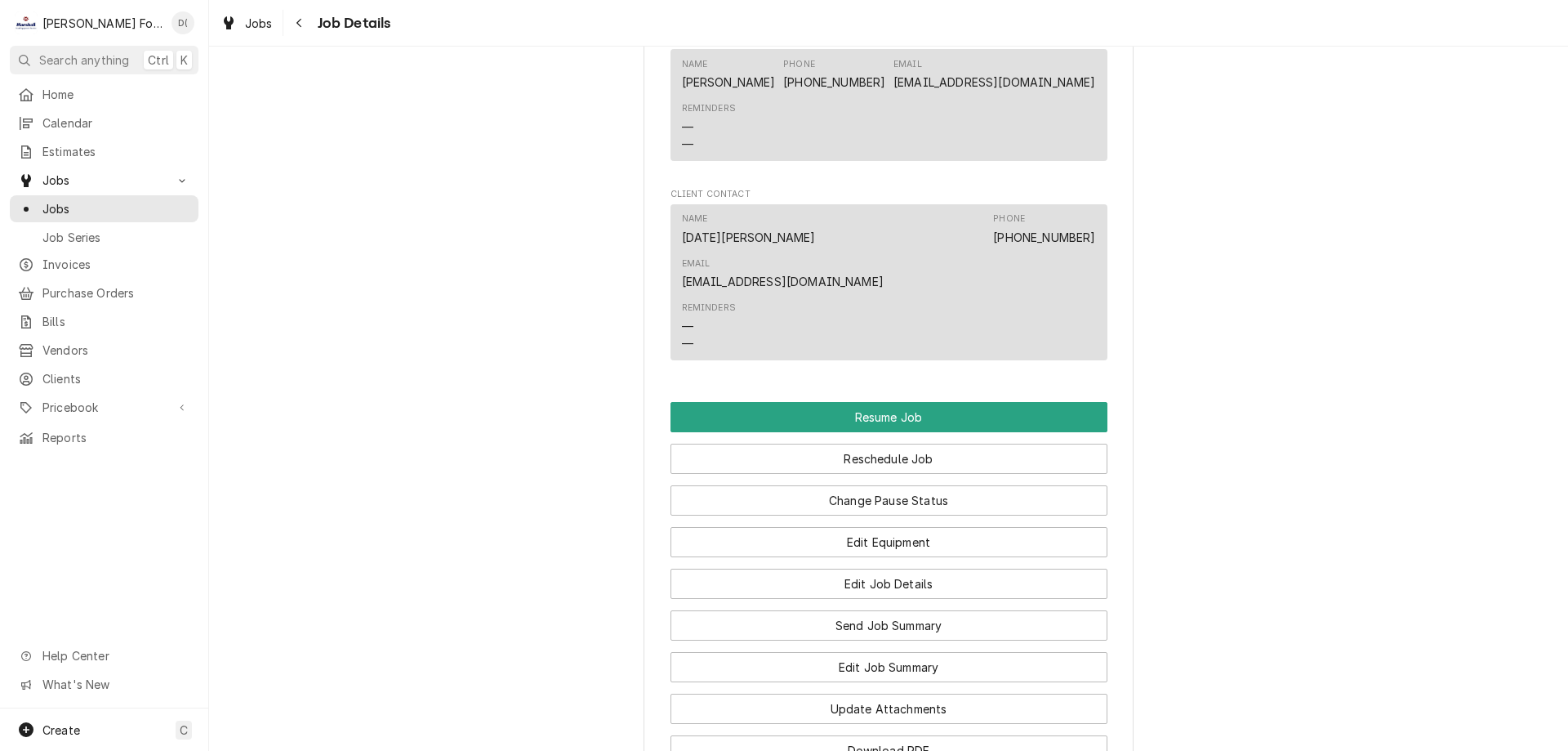
scroll to position [1552, 0]
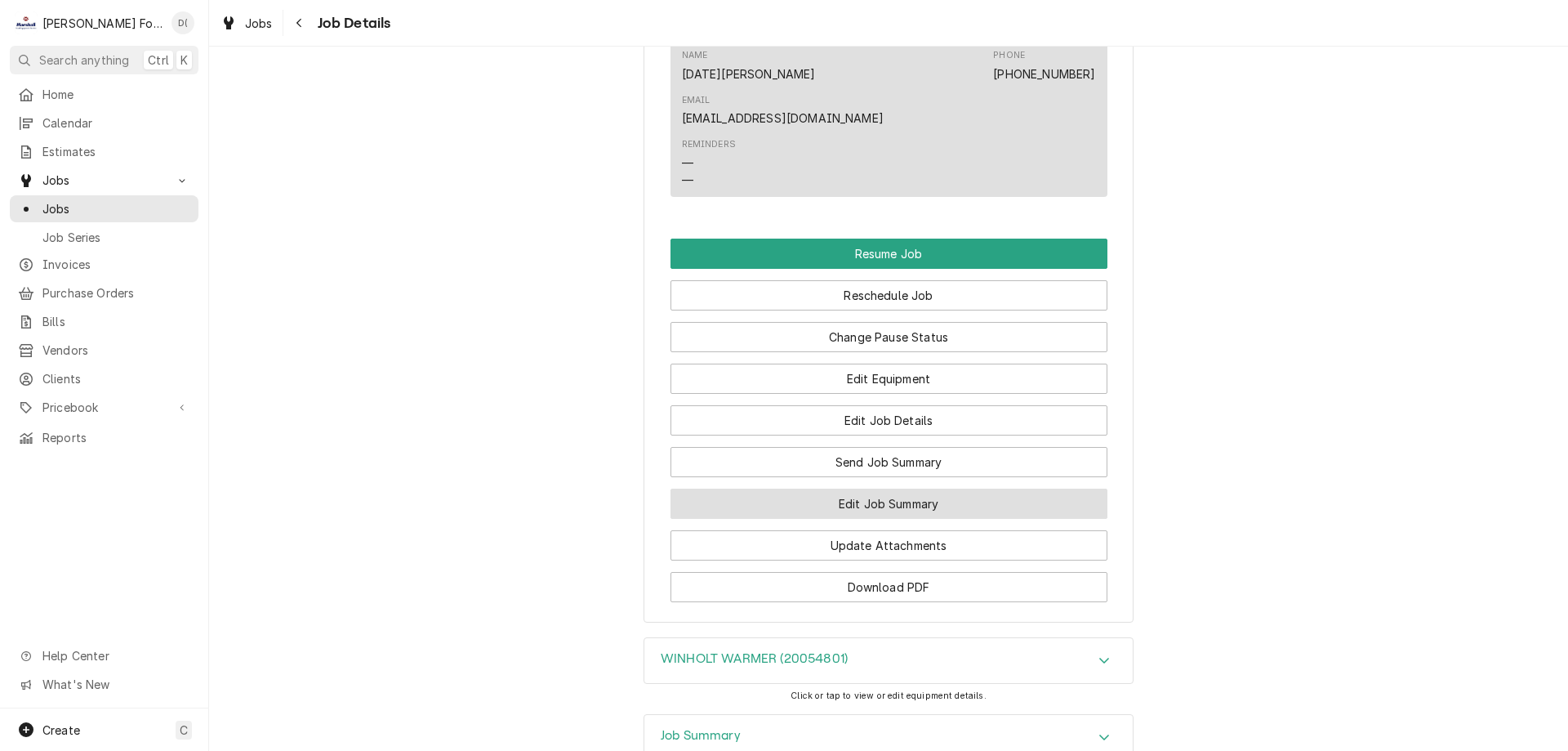
click at [856, 488] on button "Edit Job Summary" at bounding box center [889, 504] width 437 height 31
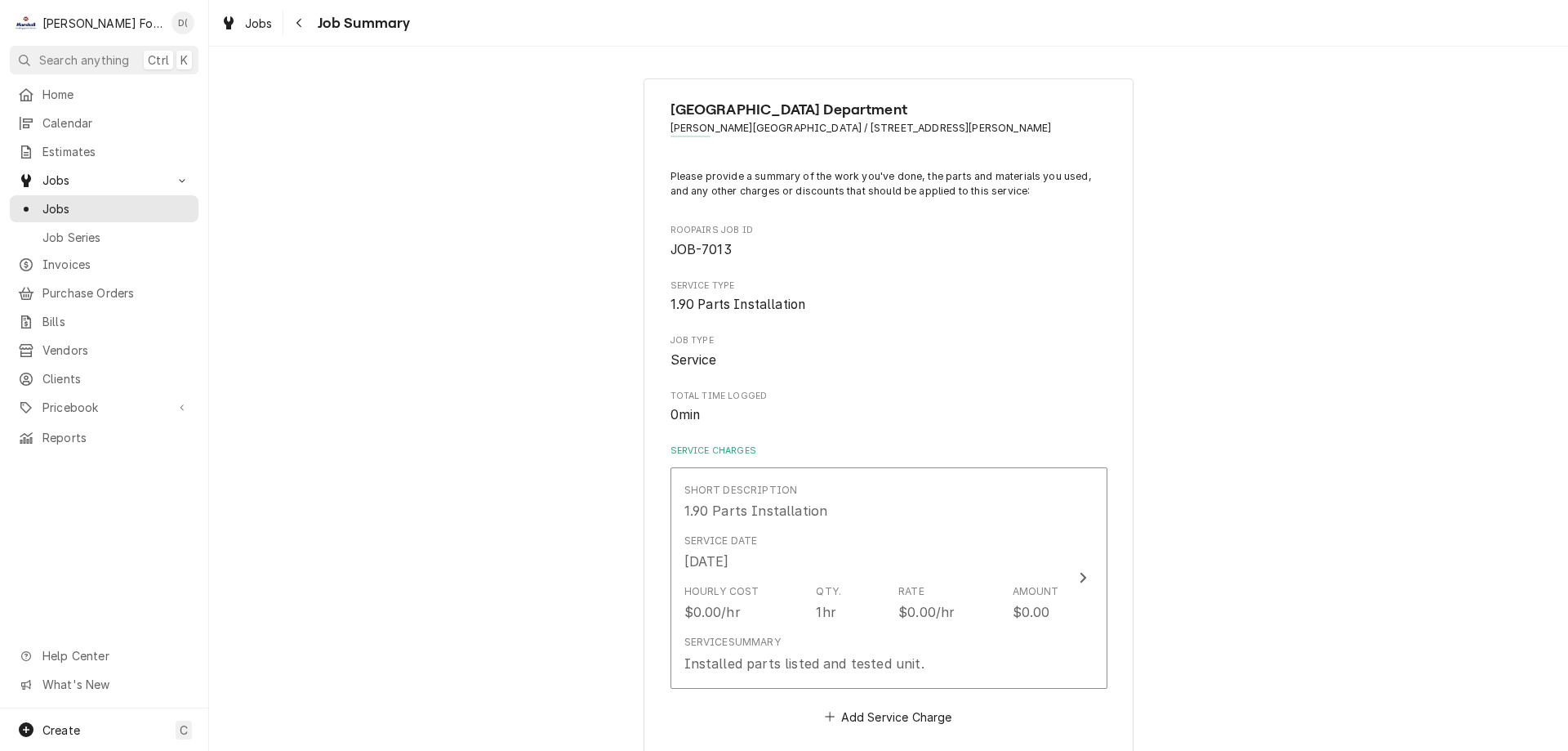
type textarea "x"
click at [142, 203] on span "Jobs" at bounding box center [116, 209] width 148 height 17
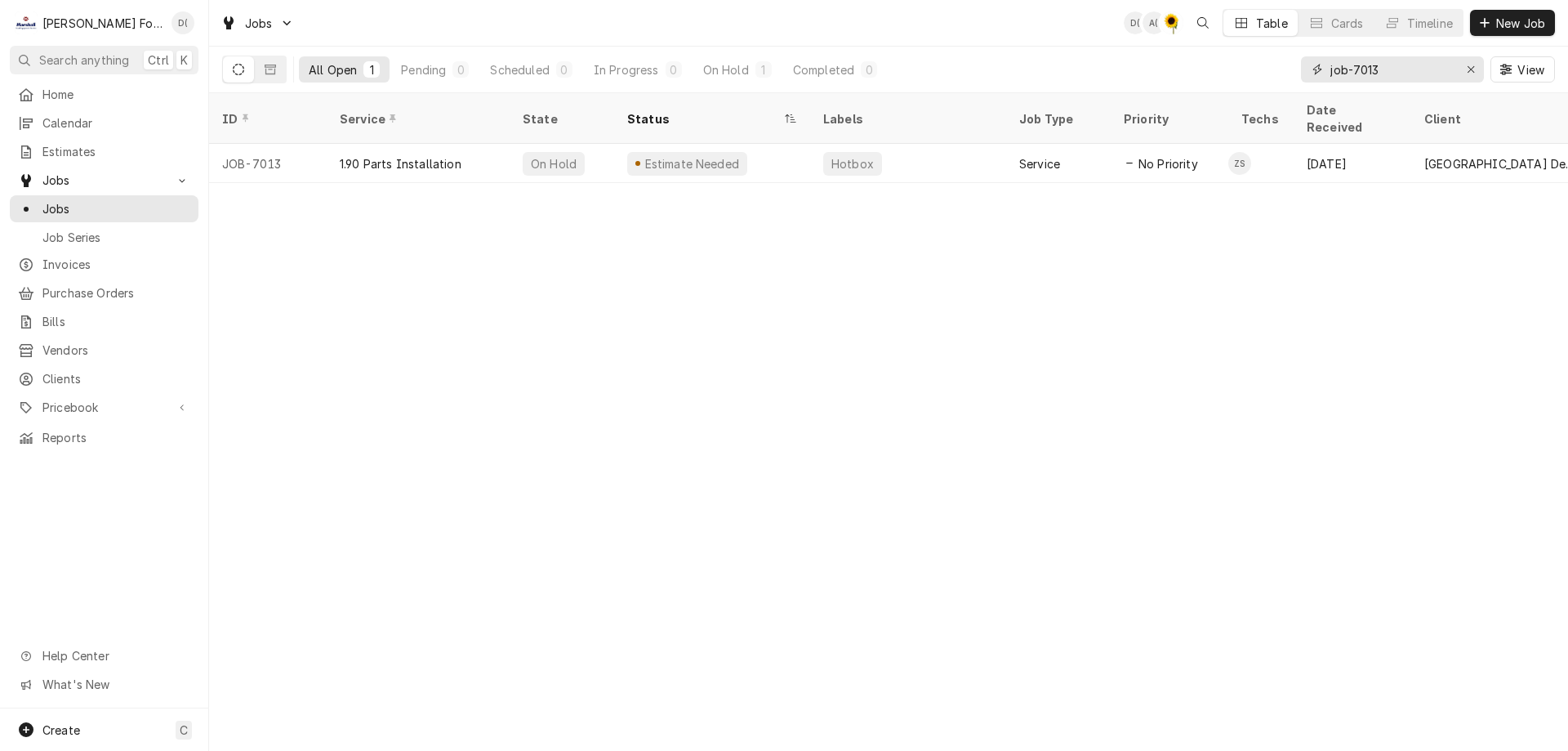
click at [1408, 69] on input "job-7013" at bounding box center [1392, 69] width 123 height 26
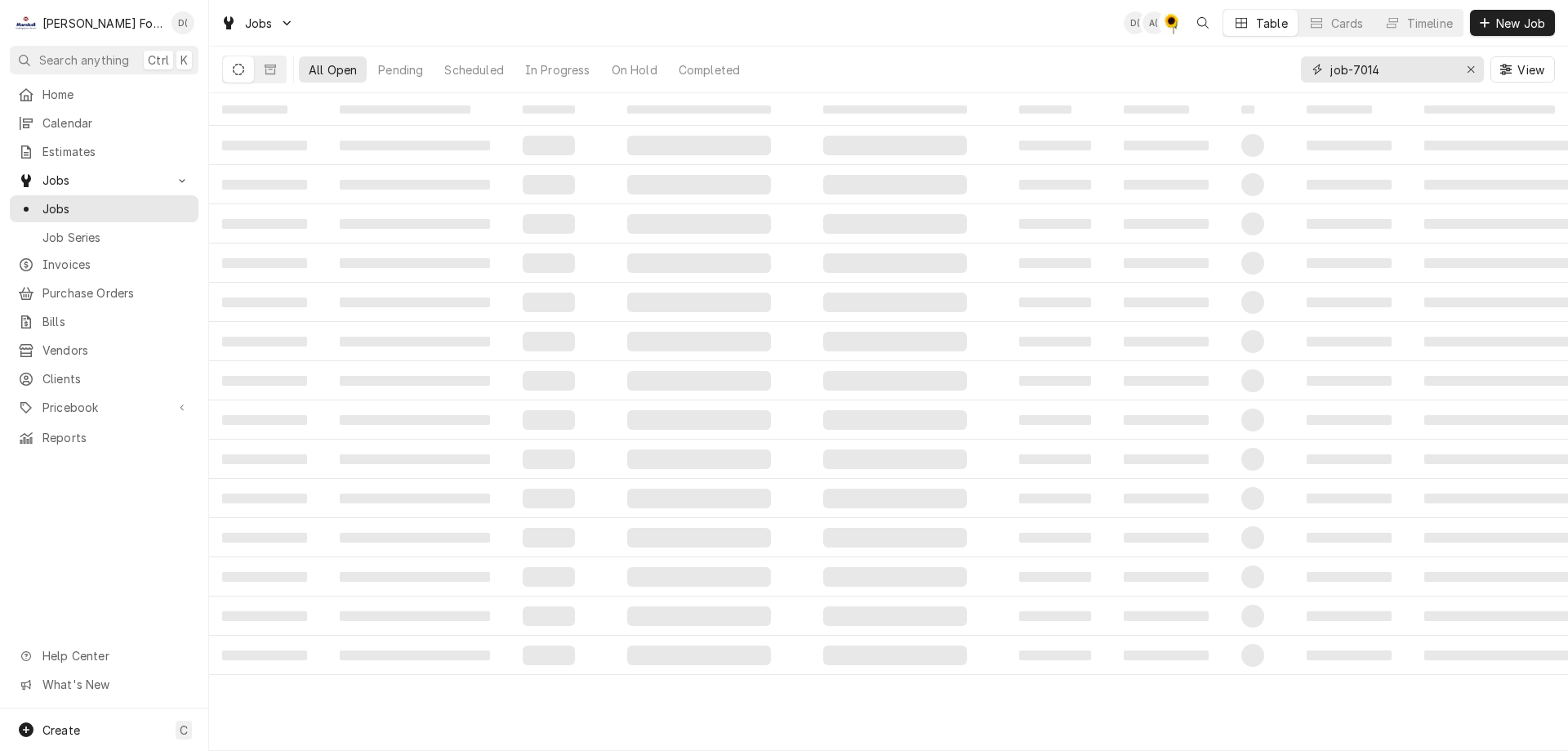
type input "job-7014"
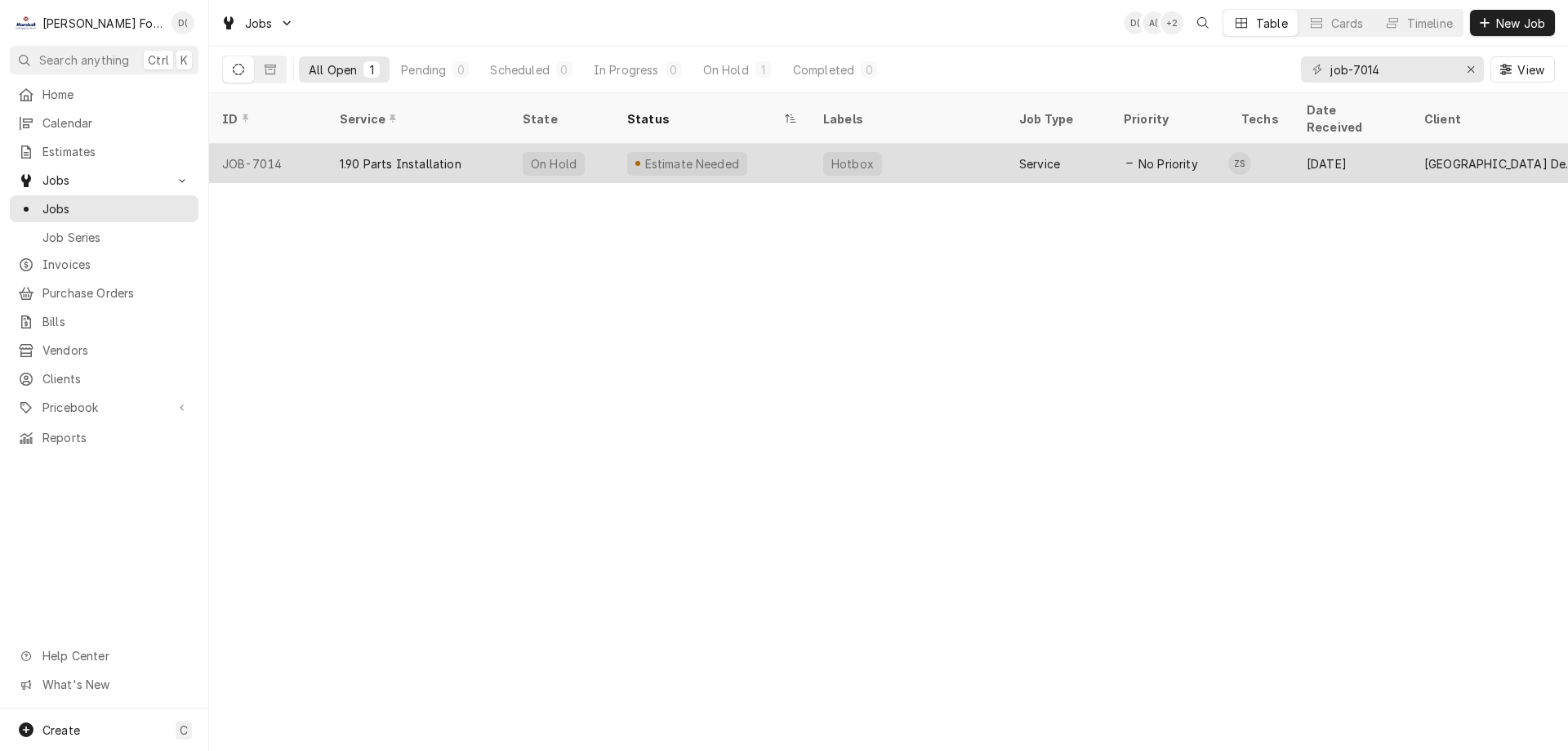
click at [789, 150] on div "Estimate Needed" at bounding box center [712, 163] width 196 height 39
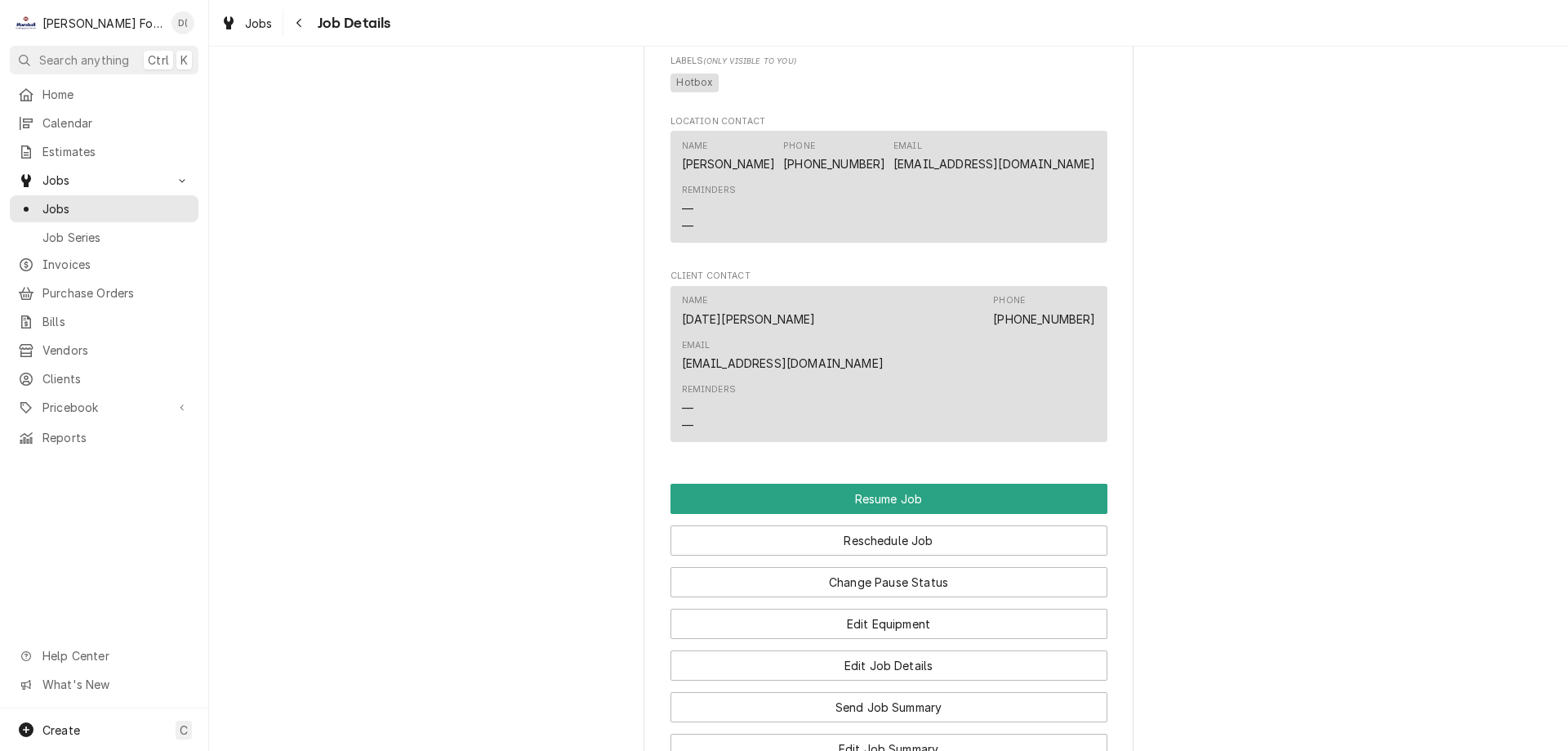
scroll to position [1470, 0]
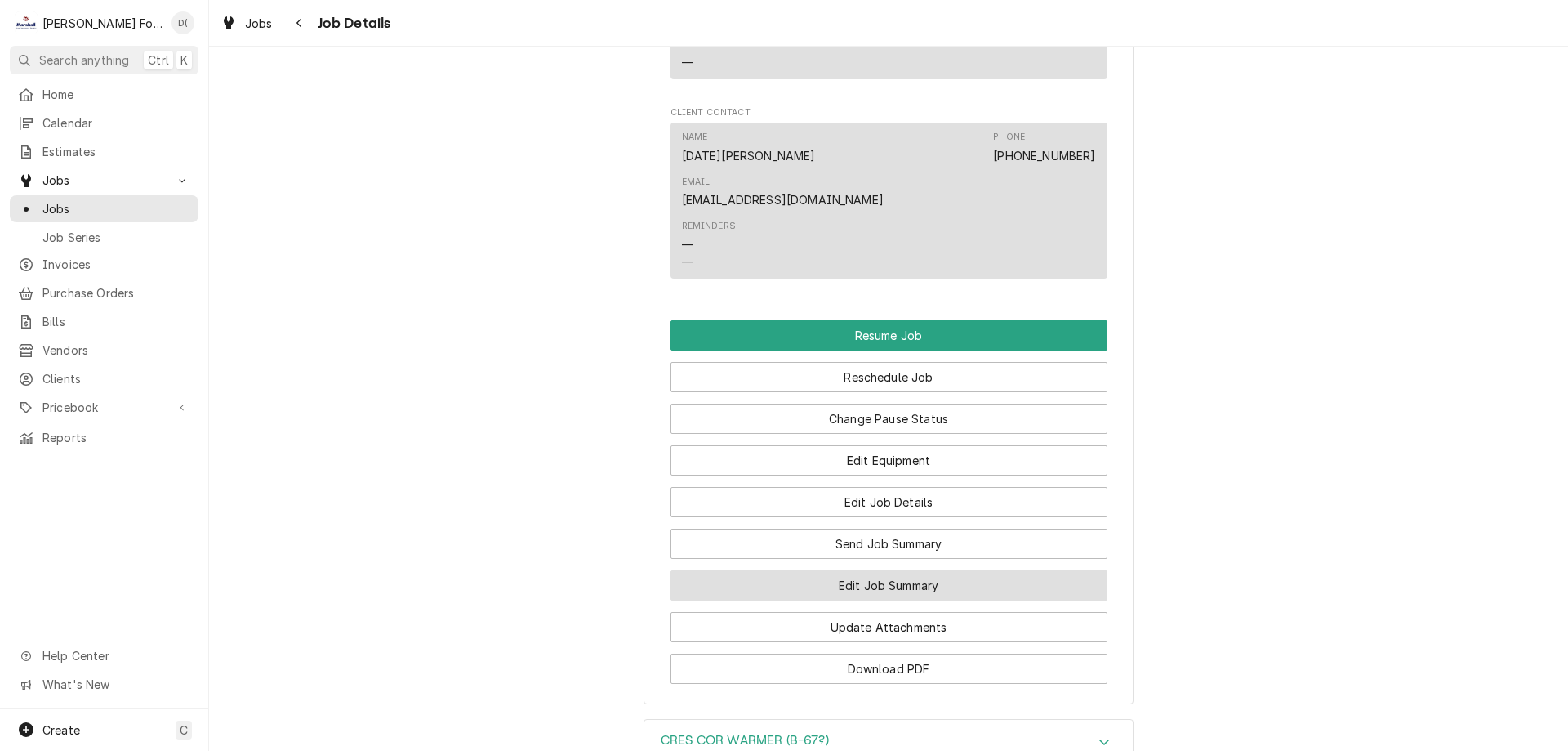
click at [865, 570] on button "Edit Job Summary" at bounding box center [889, 585] width 437 height 31
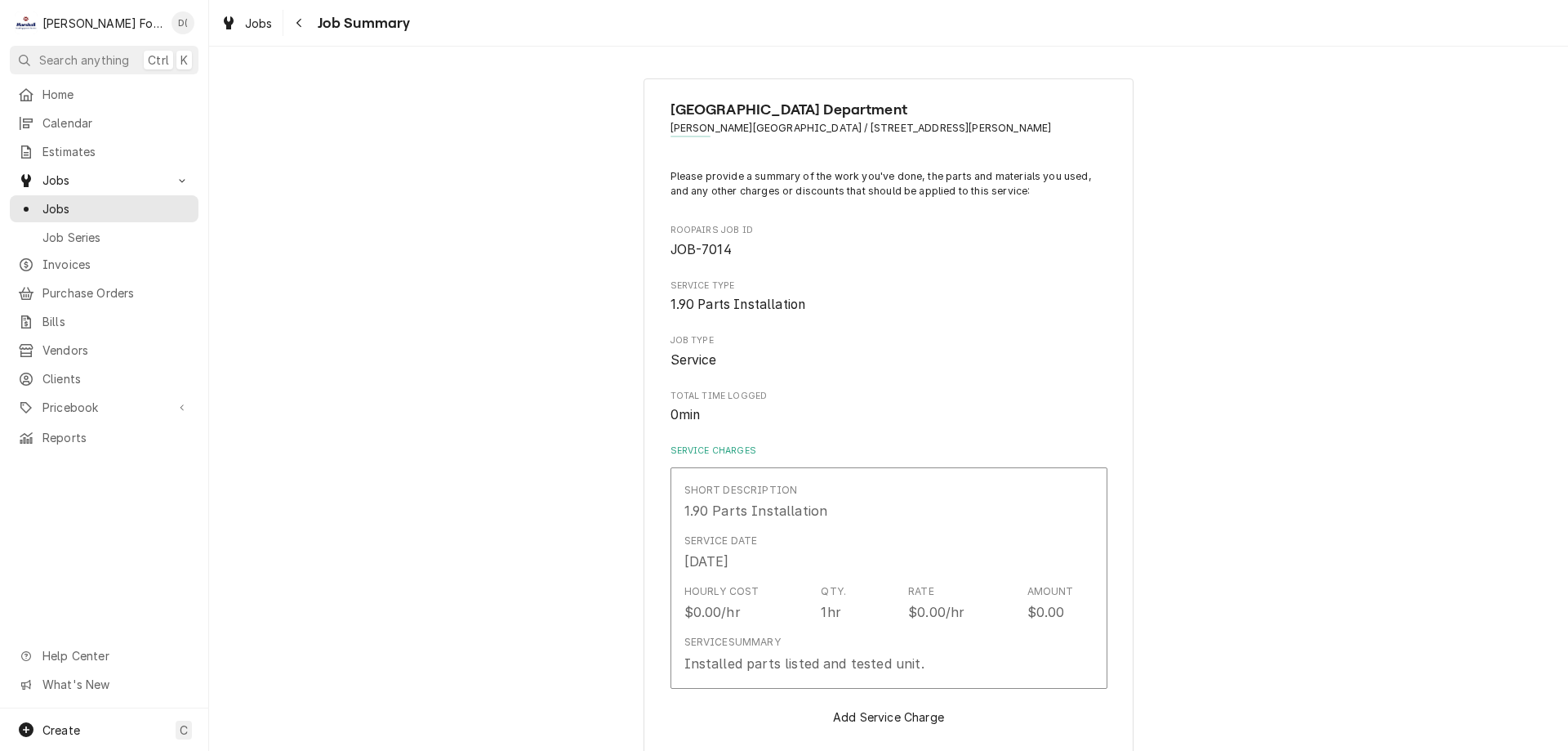
type textarea "x"
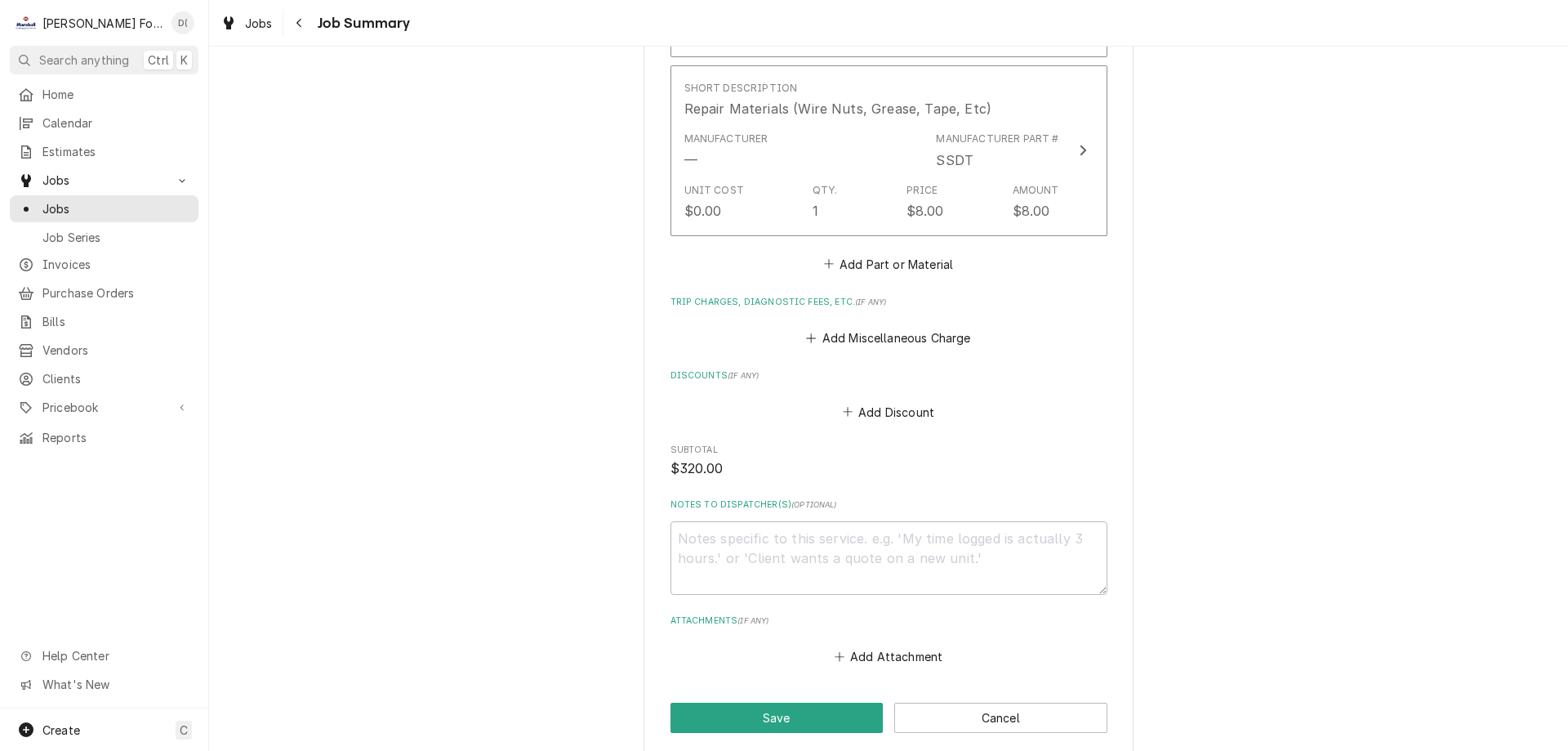
scroll to position [1225, 0]
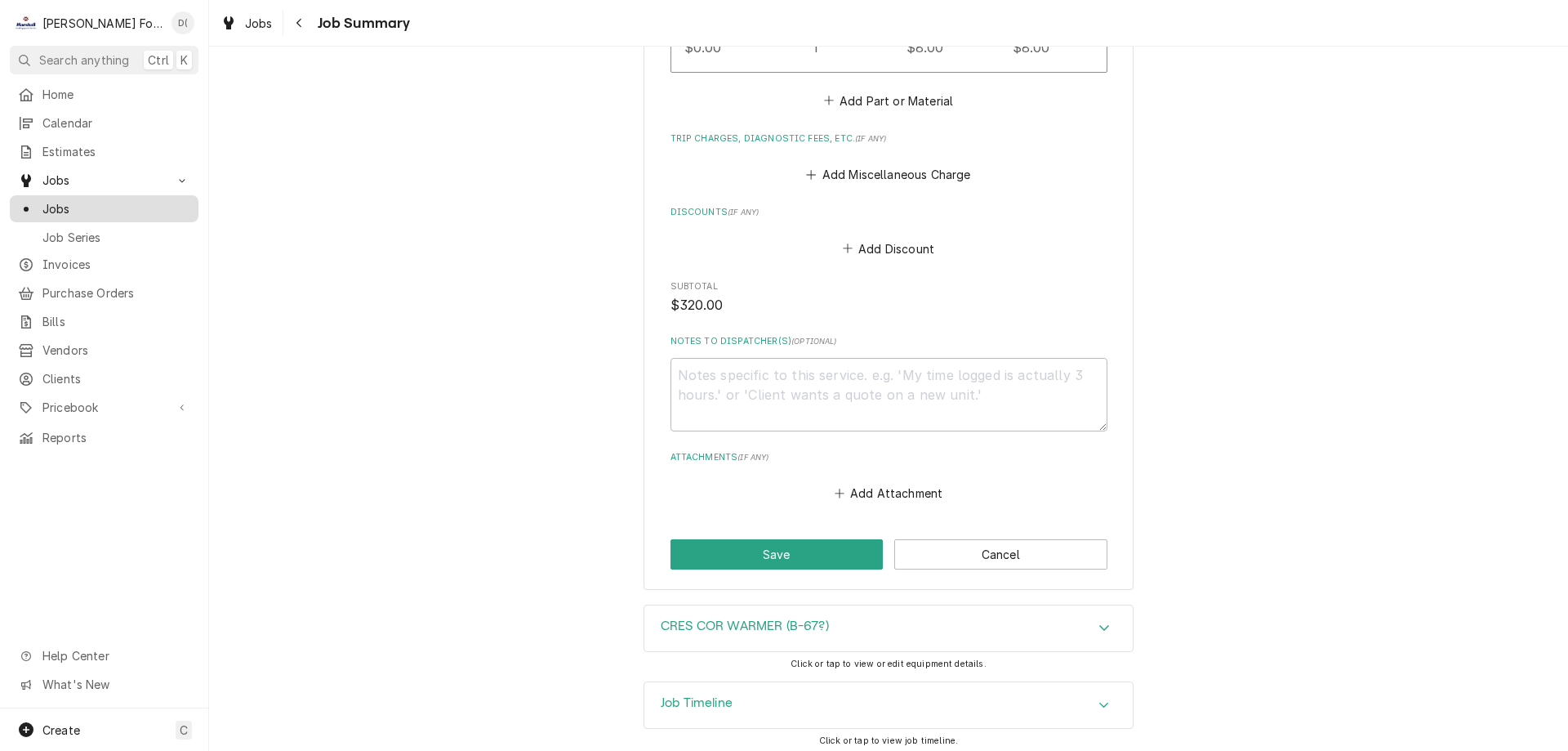
click at [118, 207] on span "Jobs" at bounding box center [116, 209] width 148 height 17
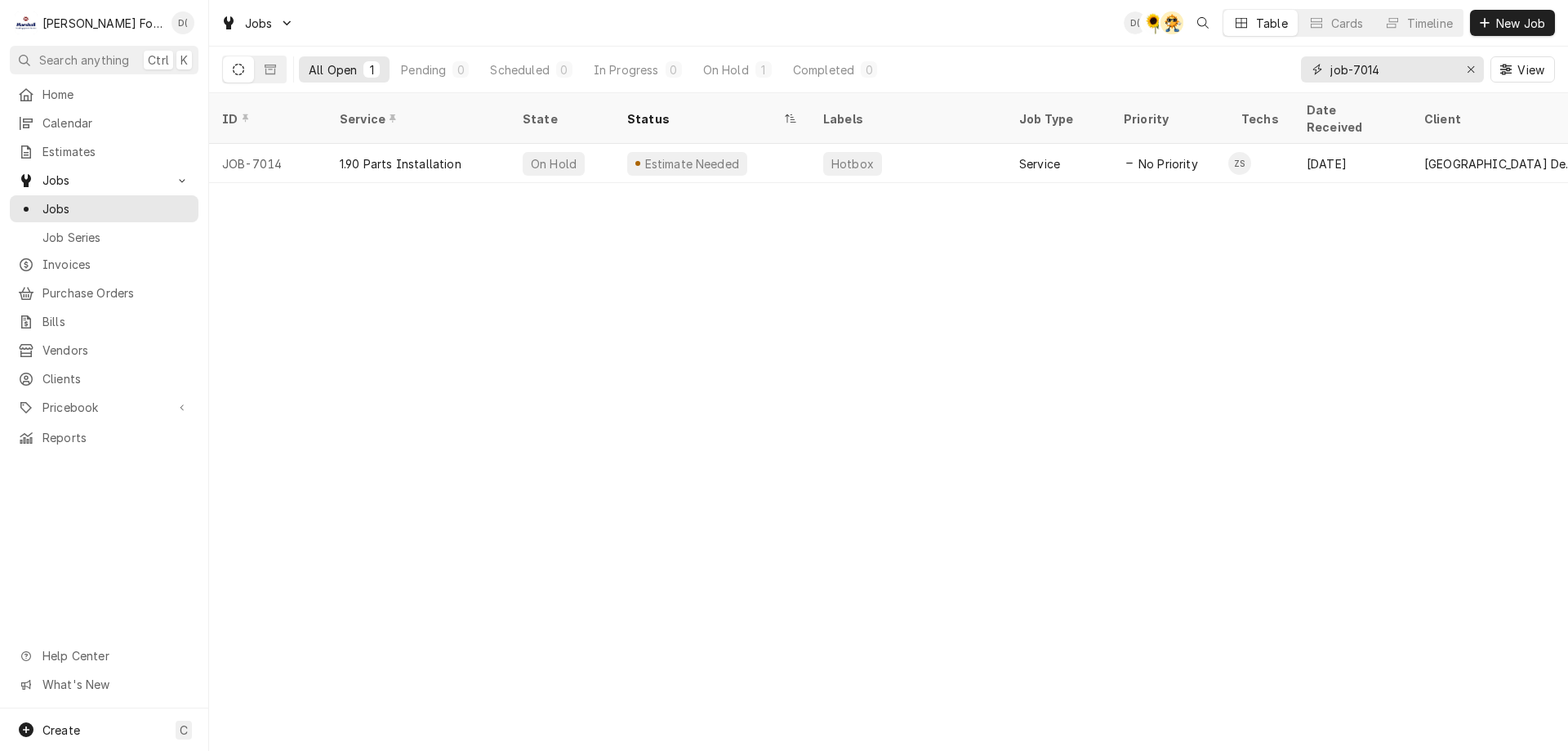
click at [1386, 69] on input "job-7014" at bounding box center [1392, 69] width 123 height 26
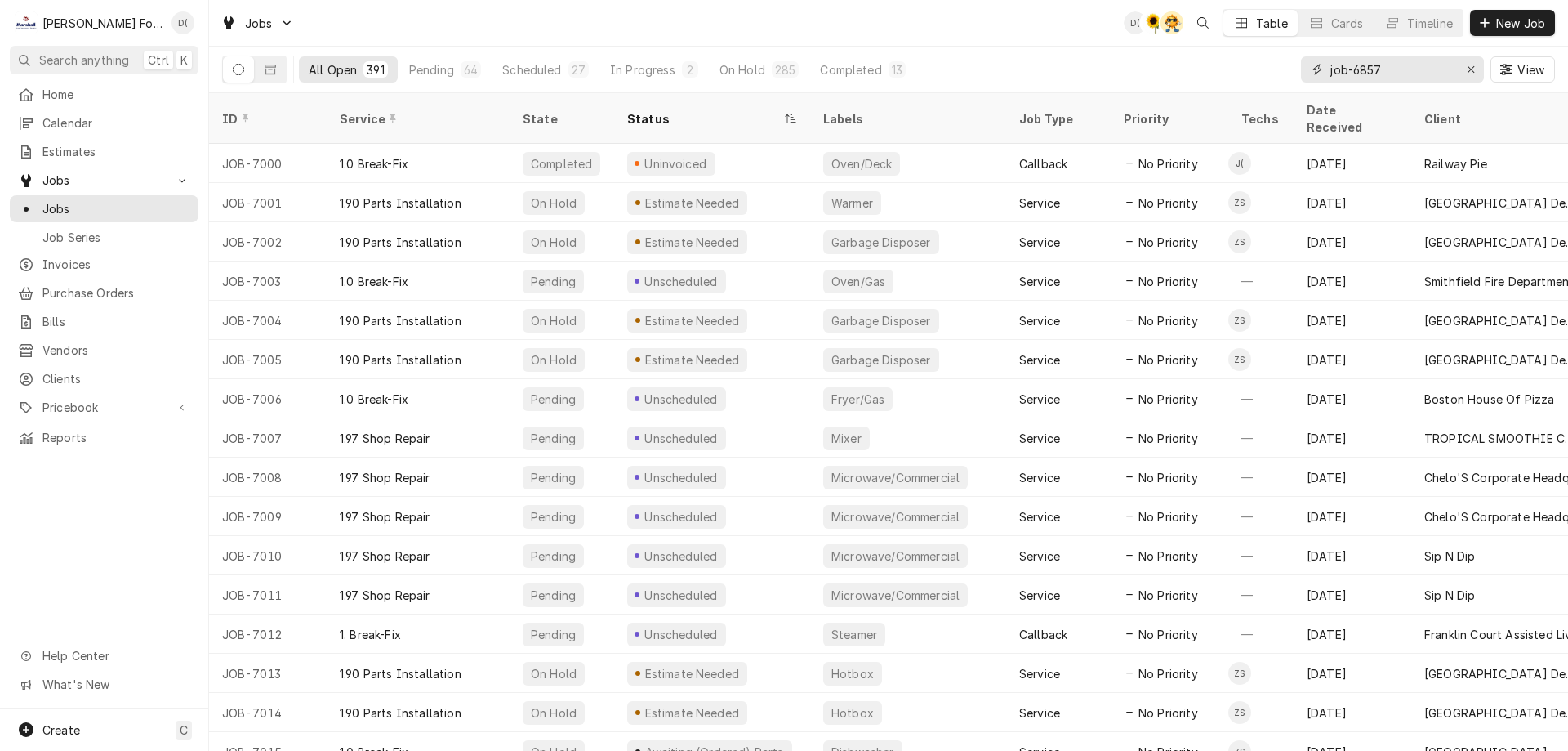
type input "job-6857"
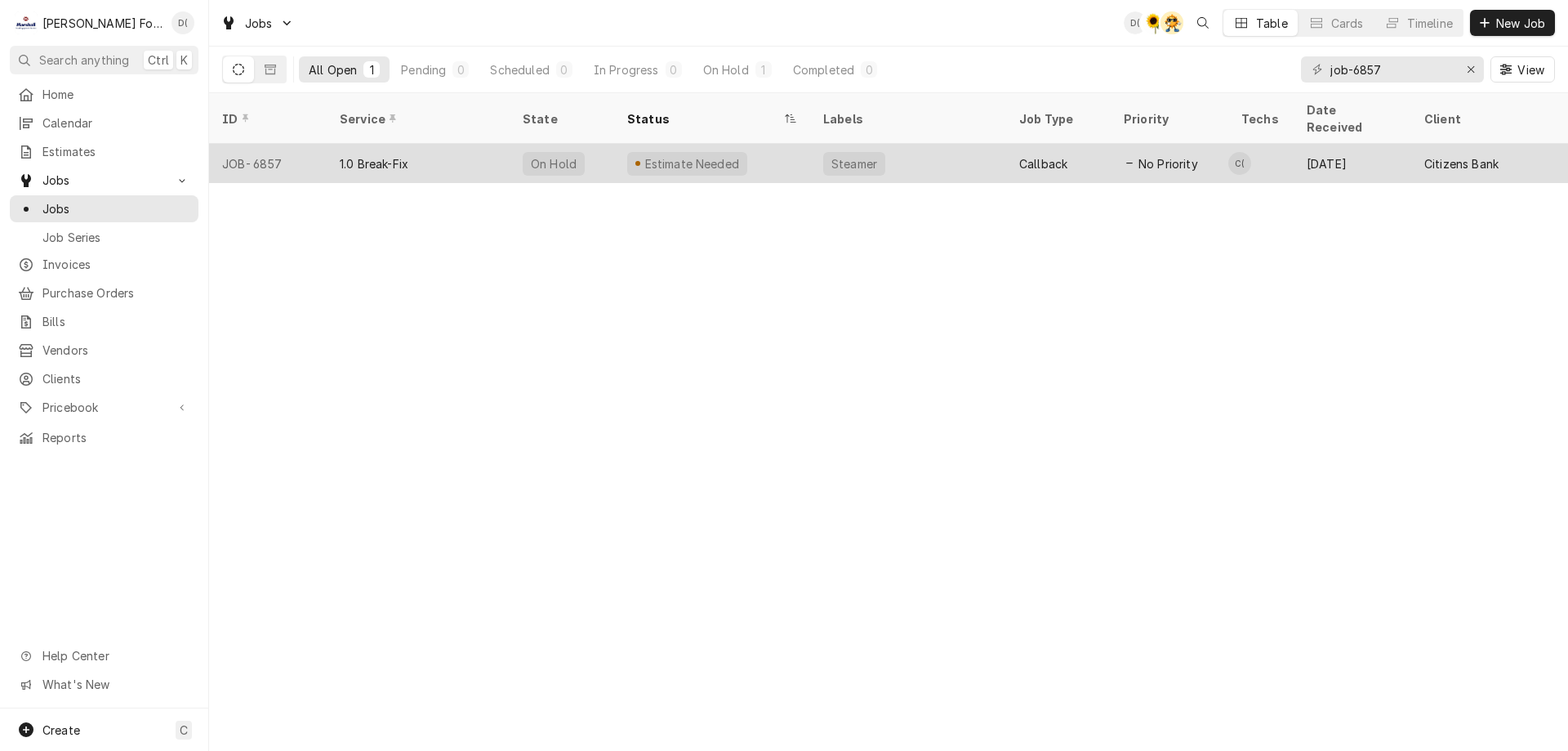
click at [770, 152] on div "Estimate Needed" at bounding box center [712, 163] width 196 height 39
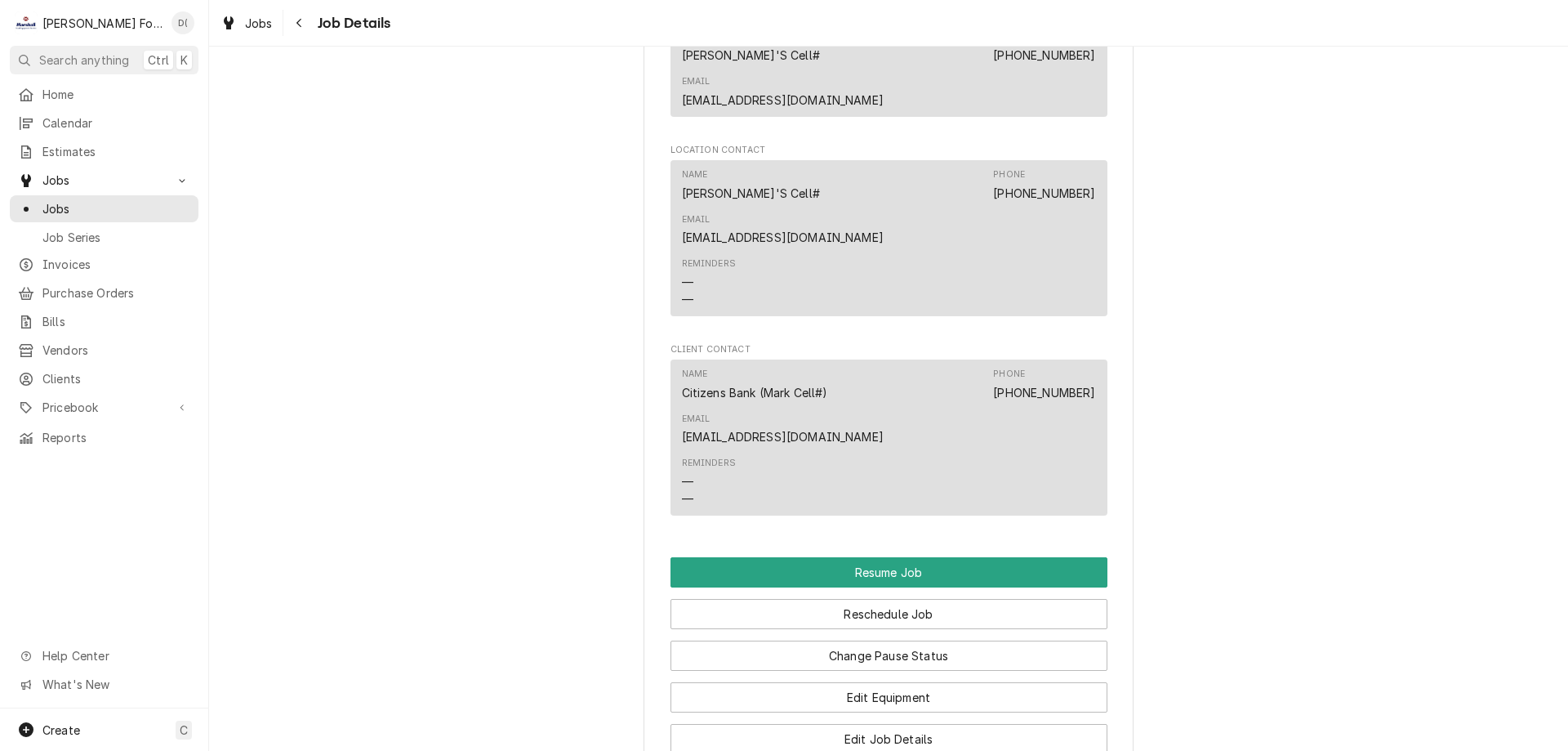
scroll to position [2042, 0]
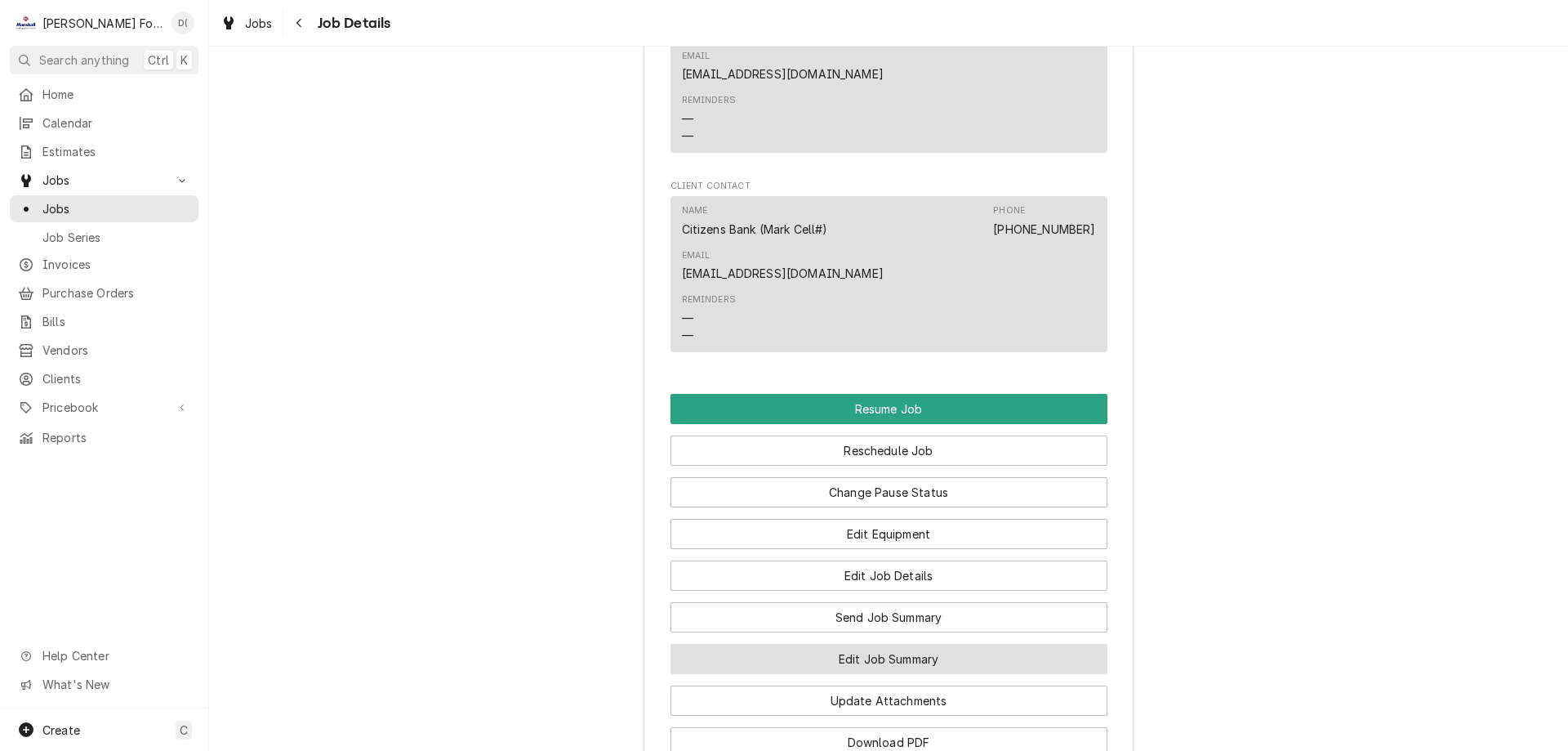
click at [822, 644] on button "Edit Job Summary" at bounding box center [889, 659] width 437 height 31
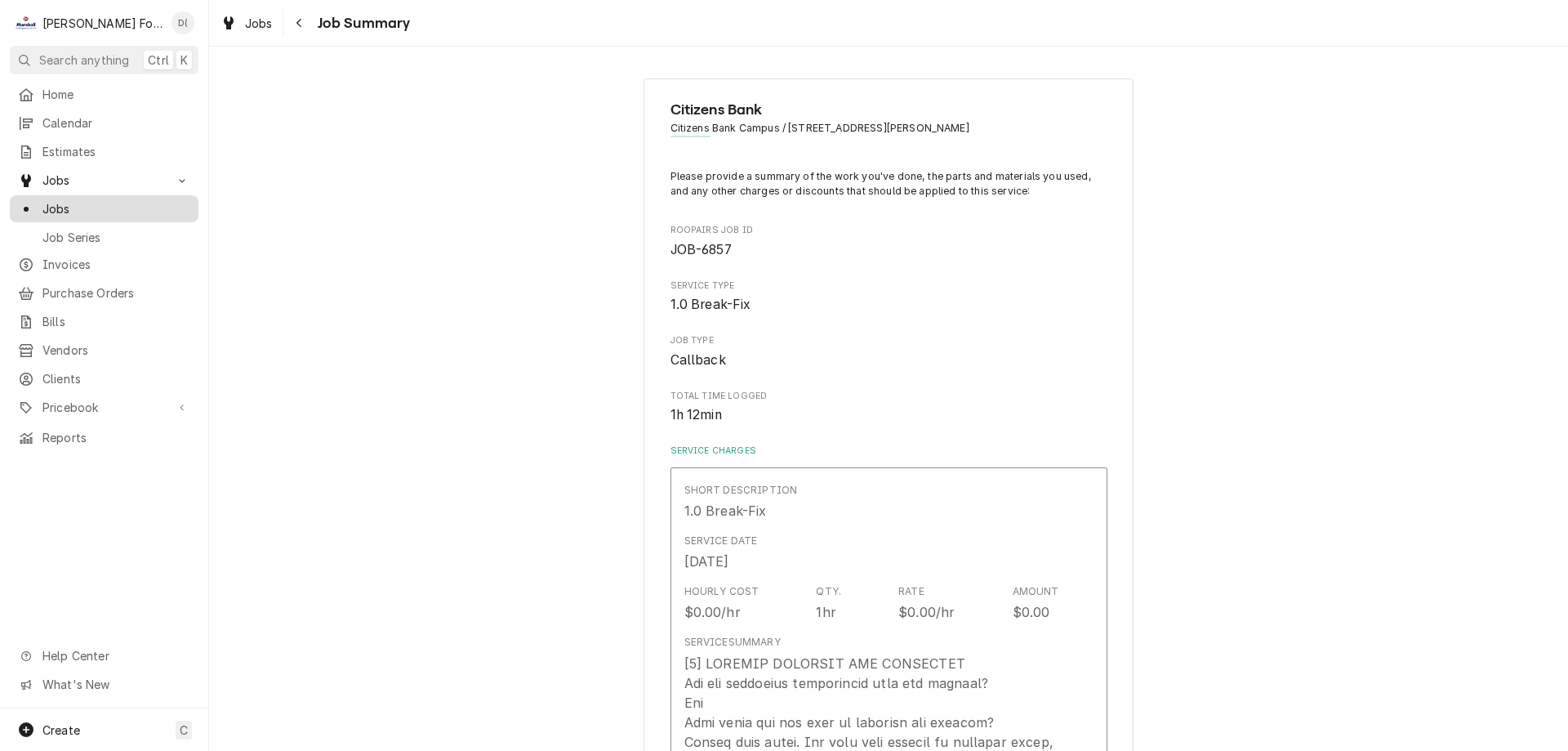
click at [143, 200] on span "Jobs" at bounding box center [116, 209] width 148 height 17
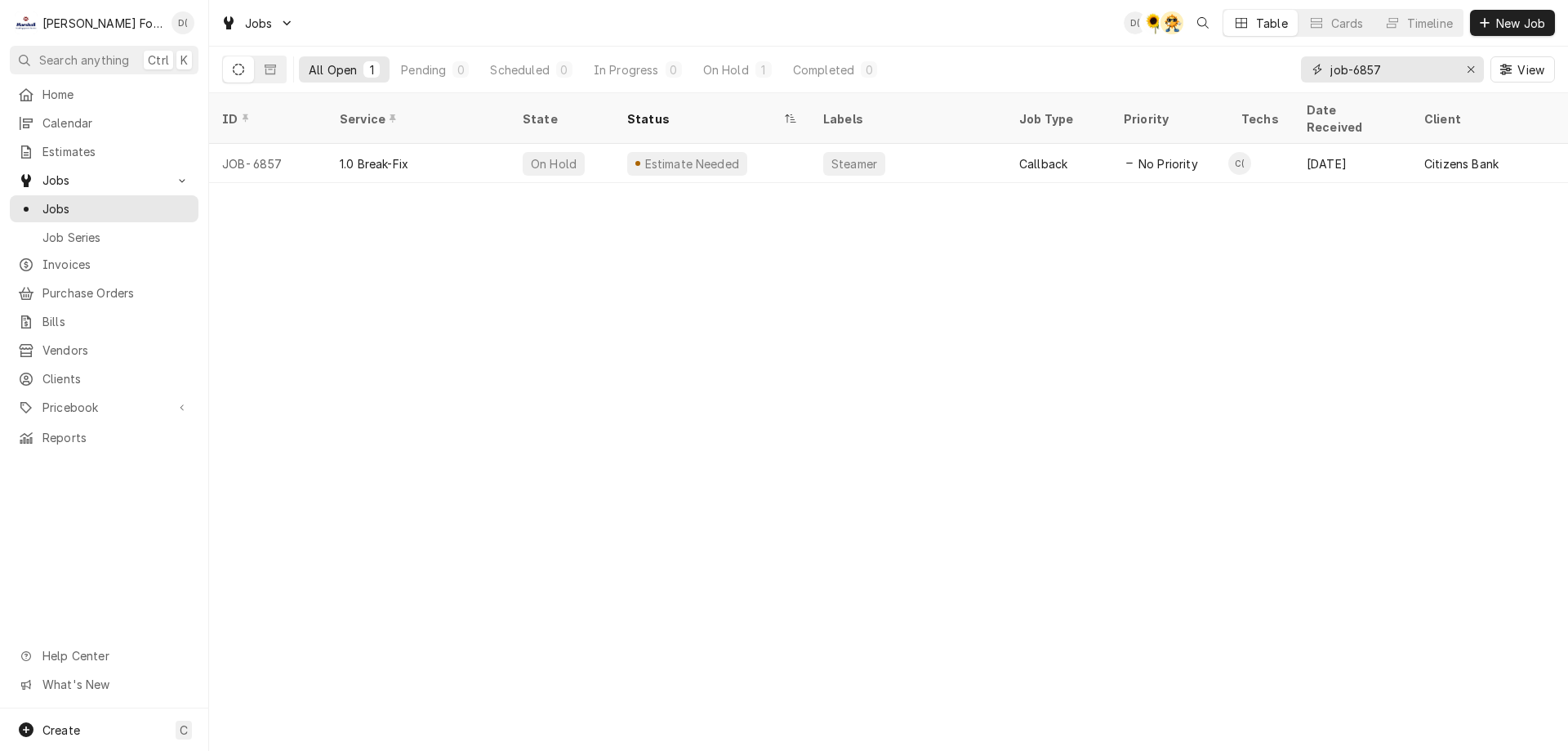
click at [1403, 68] on input "job-6857" at bounding box center [1392, 69] width 123 height 26
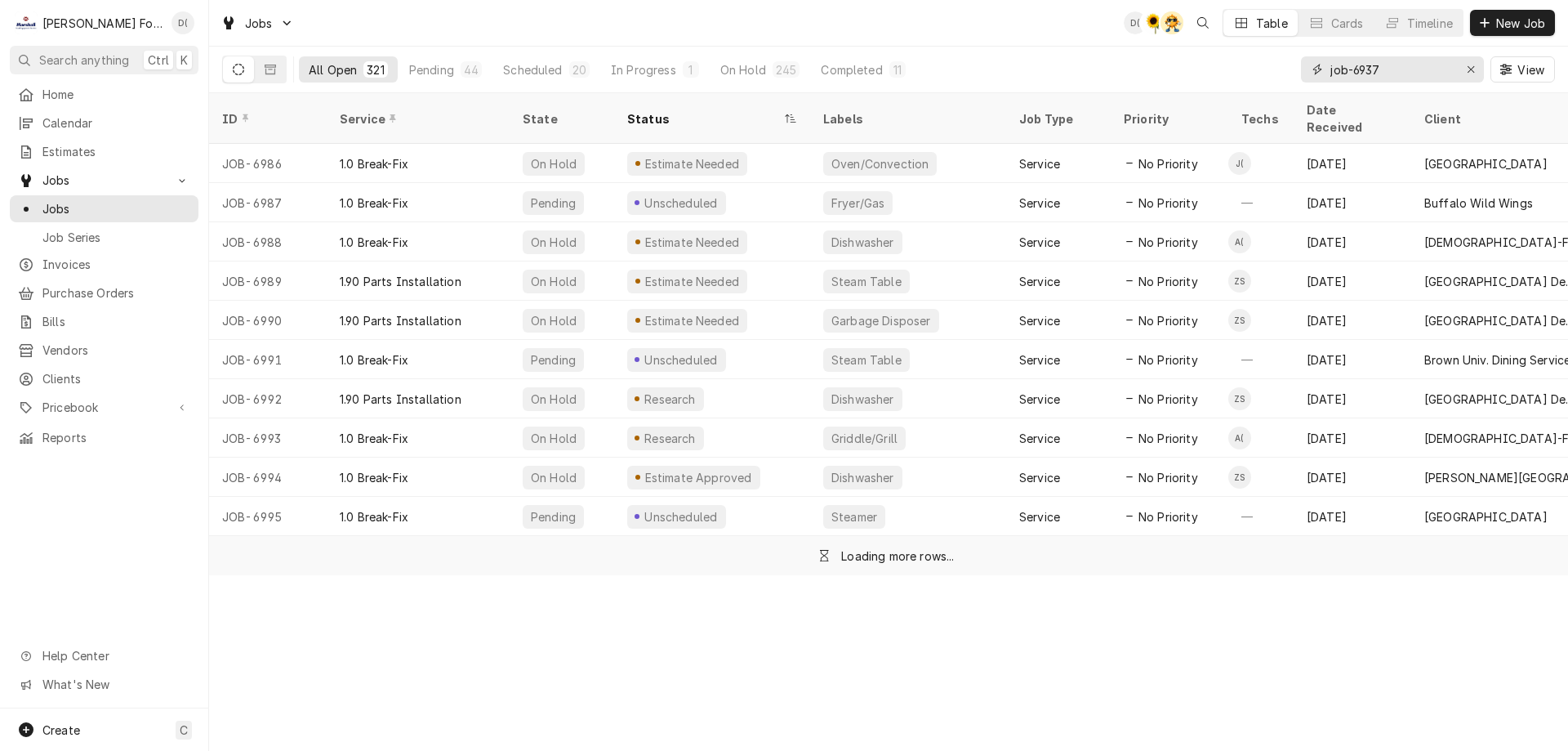
type input "job-6937"
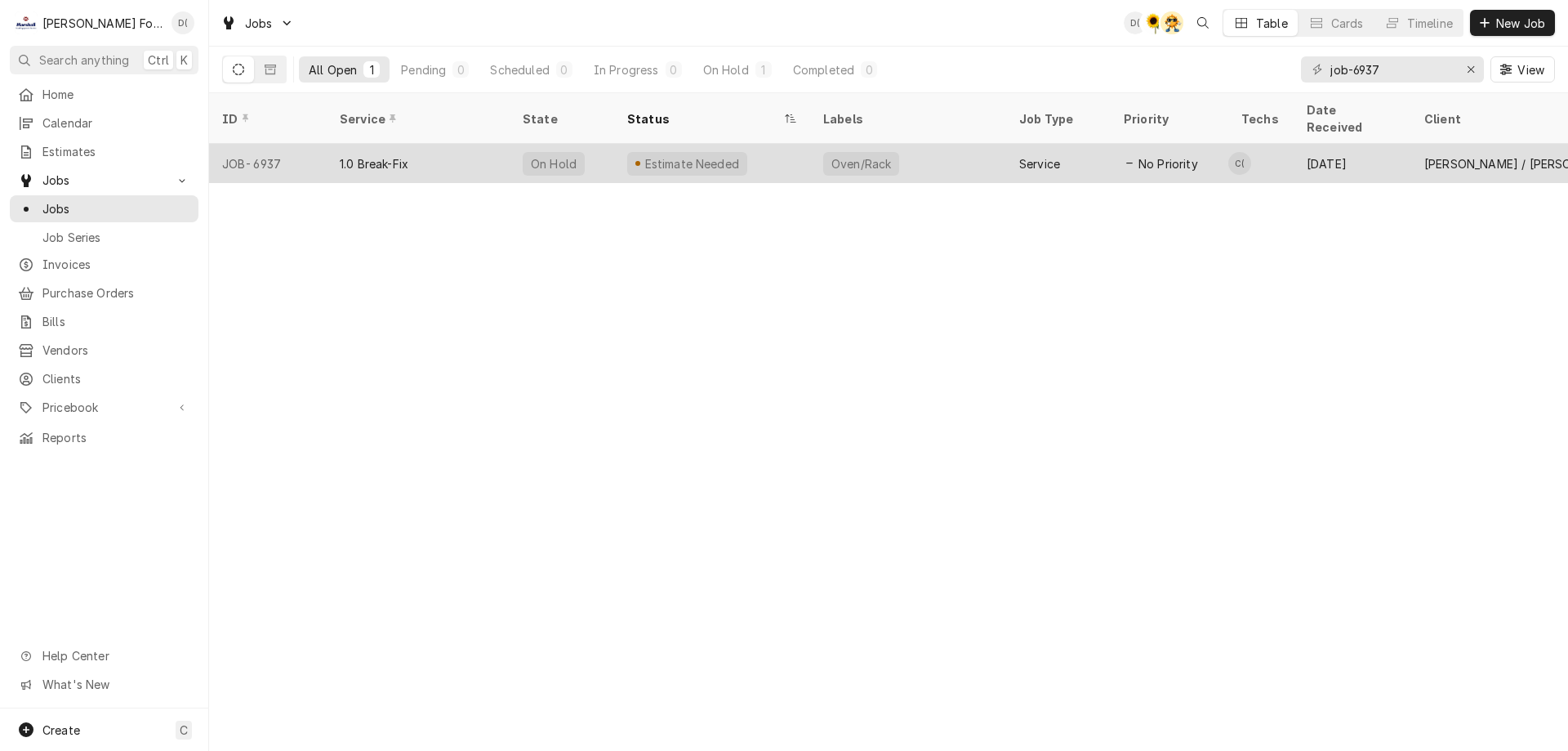
click at [735, 152] on div "Estimate Needed" at bounding box center [687, 163] width 120 height 24
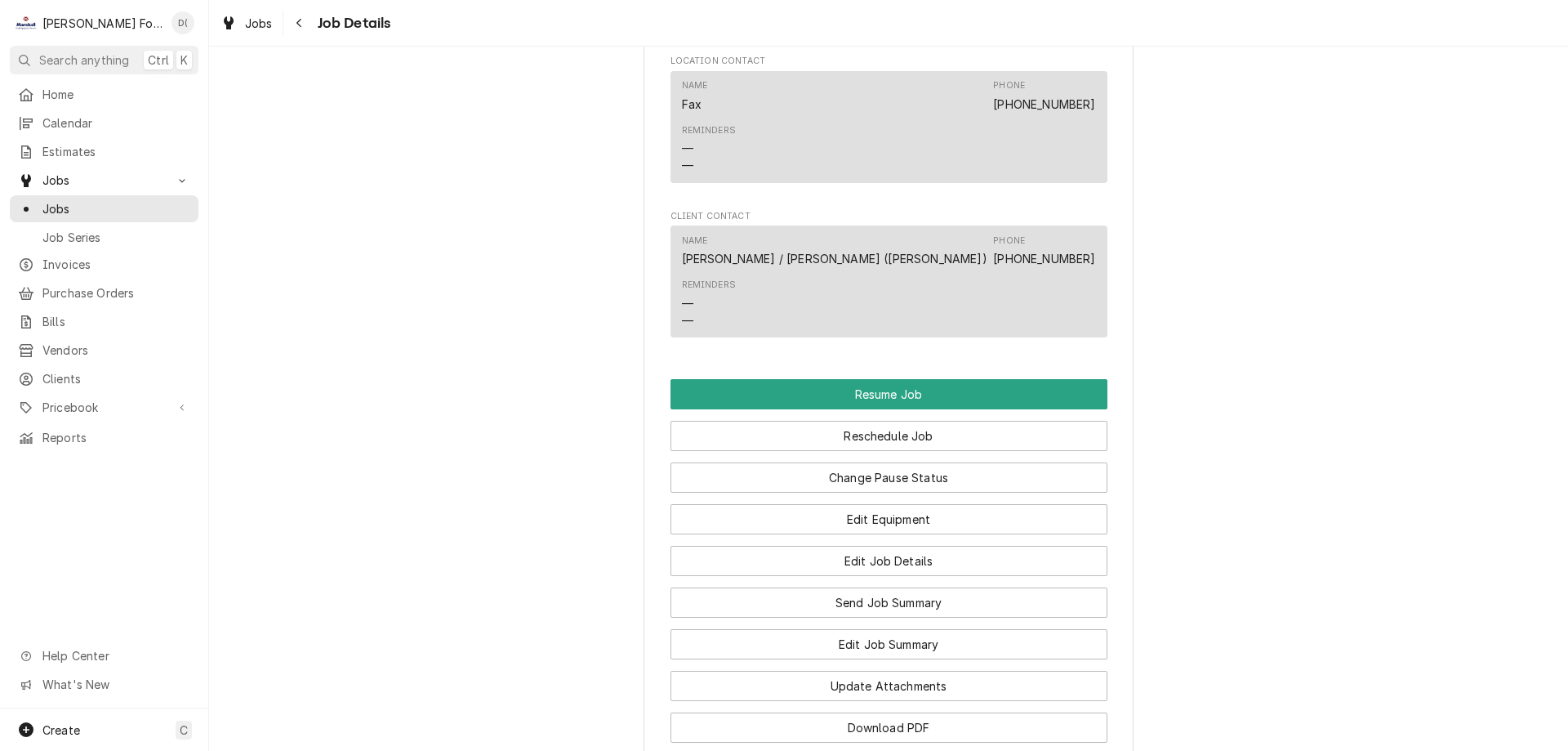
scroll to position [1633, 0]
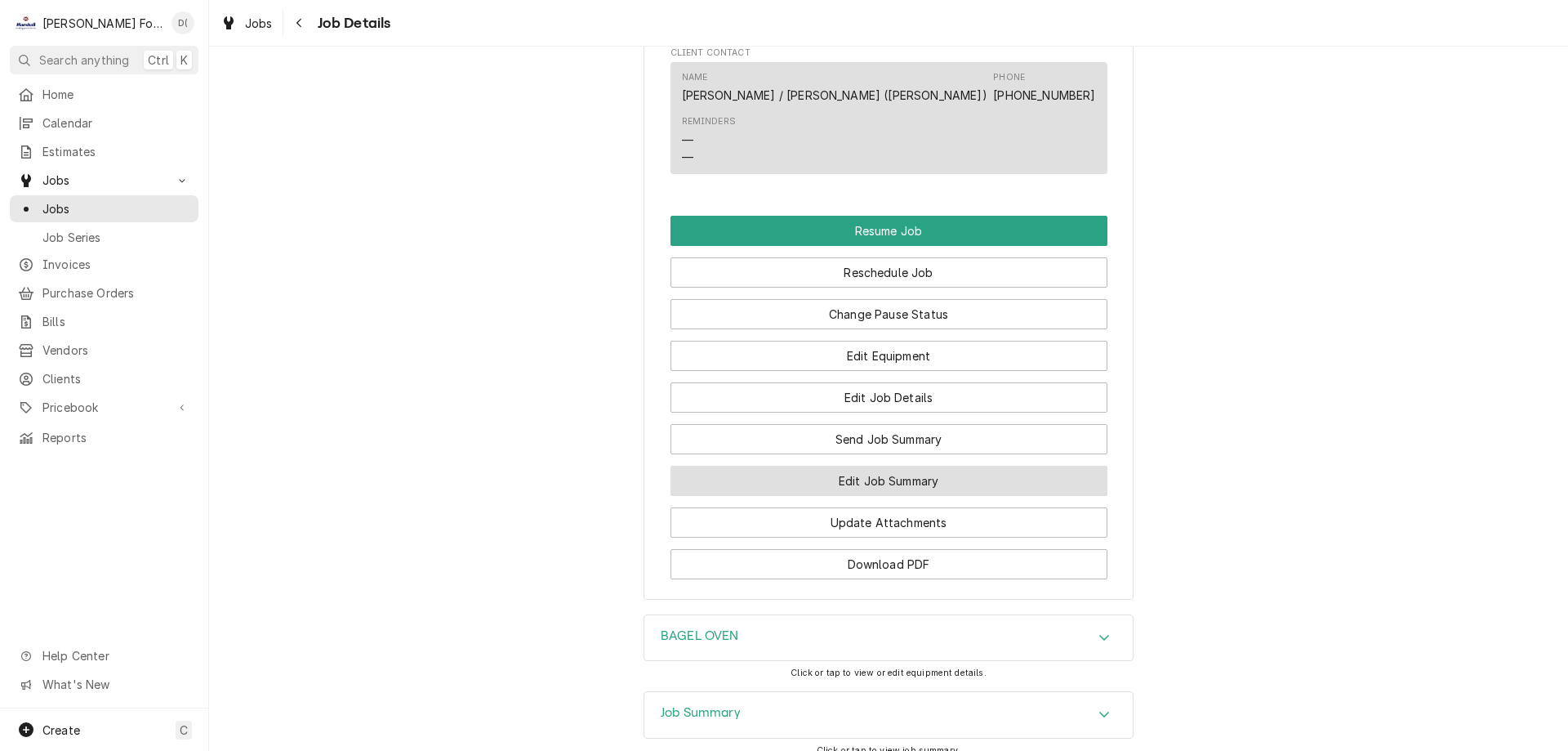
click at [876, 487] on button "Edit Job Summary" at bounding box center [889, 481] width 437 height 31
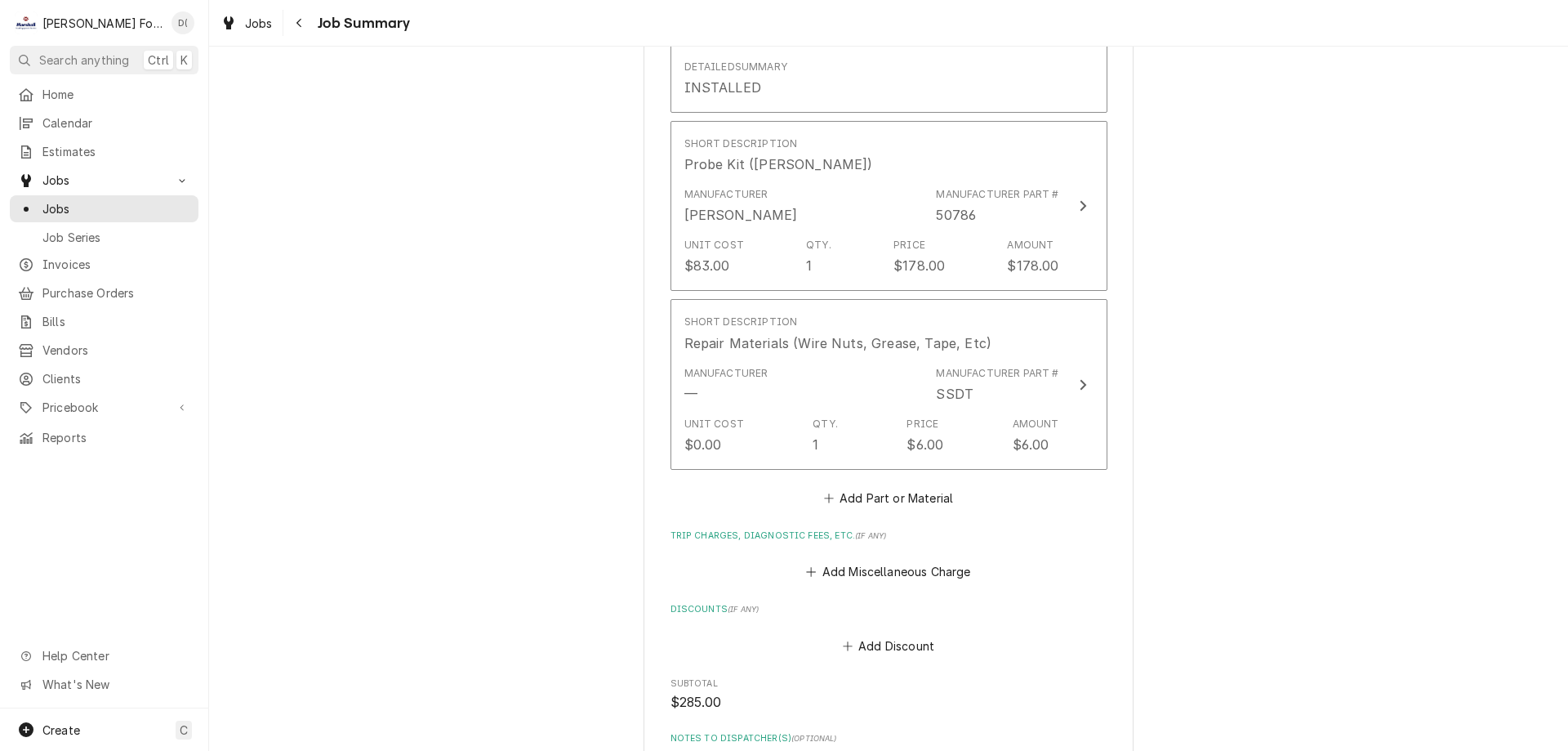
scroll to position [1715, 0]
